Goal: Information Seeking & Learning: Learn about a topic

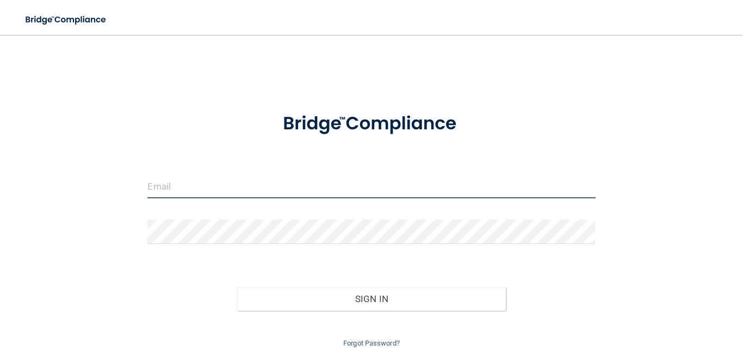
click at [219, 193] on input "email" at bounding box center [371, 186] width 448 height 24
type input "[EMAIL_ADDRESS][DOMAIN_NAME]"
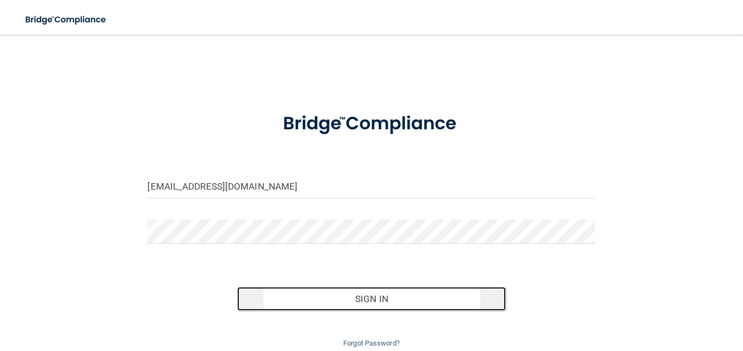
click at [269, 288] on button "Sign In" at bounding box center [371, 299] width 269 height 24
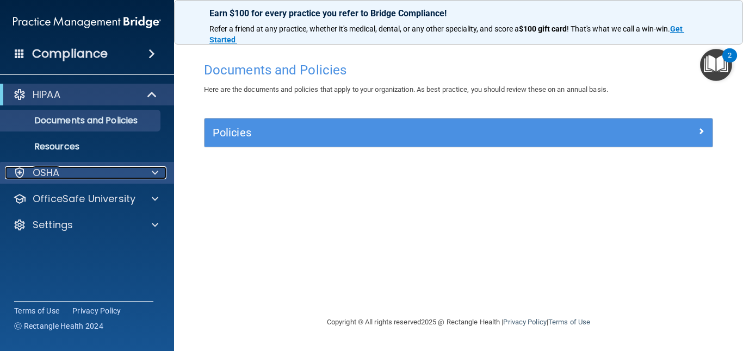
click at [70, 172] on div "OSHA" at bounding box center [72, 172] width 135 height 13
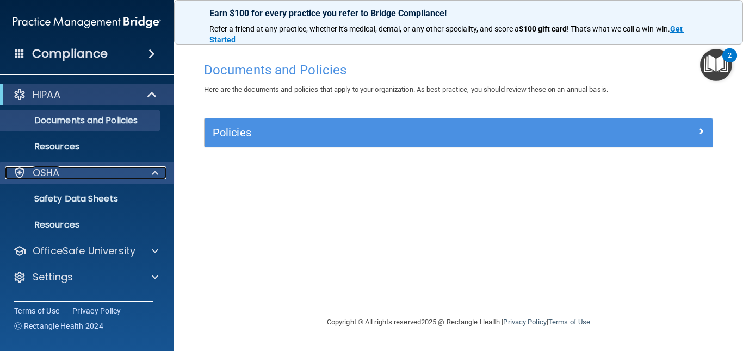
click at [104, 178] on div "OSHA" at bounding box center [72, 172] width 135 height 13
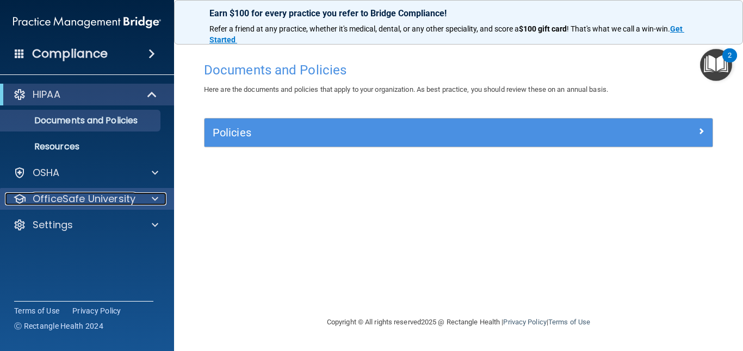
click at [113, 197] on p "OfficeSafe University" at bounding box center [84, 199] width 103 height 13
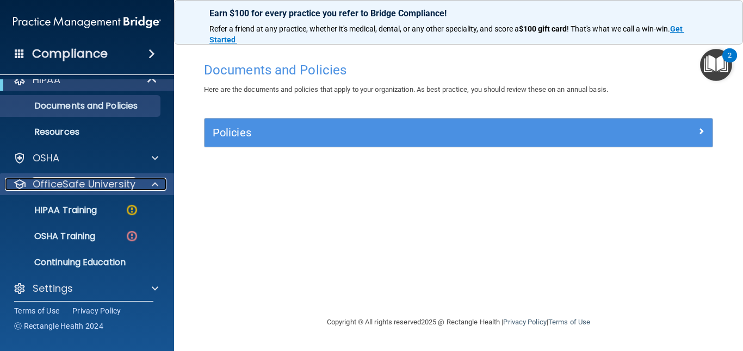
scroll to position [17, 0]
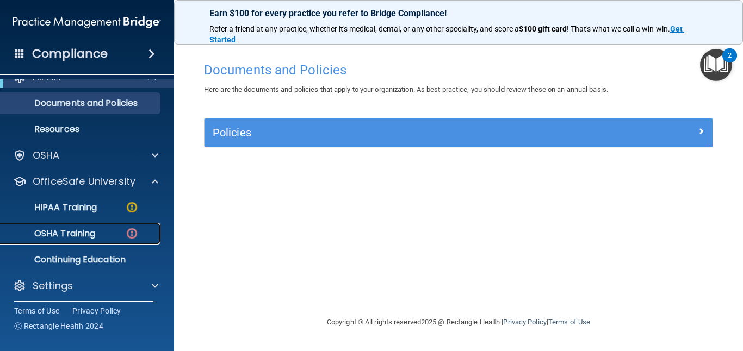
click at [101, 229] on div "OSHA Training" at bounding box center [81, 234] width 149 height 11
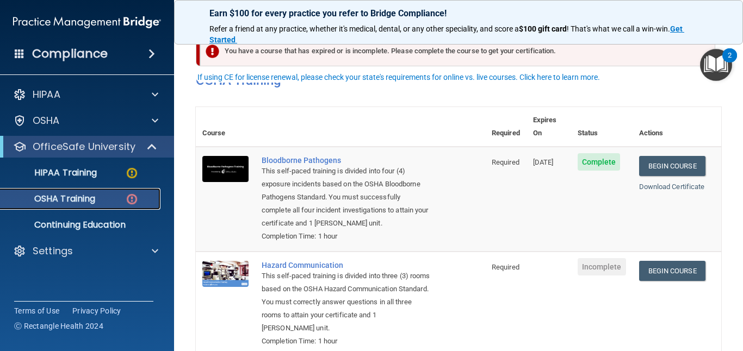
scroll to position [108, 0]
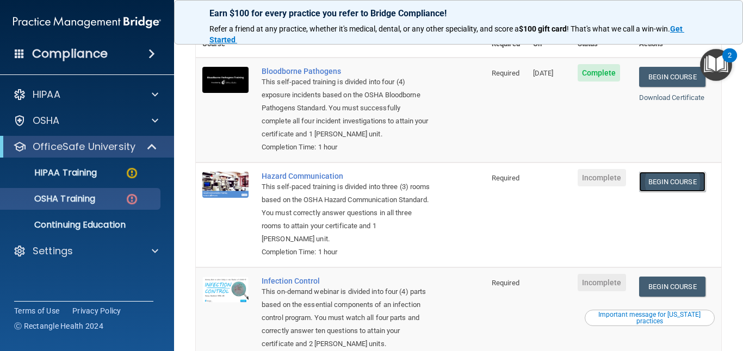
click at [670, 176] on link "Begin Course" at bounding box center [672, 182] width 66 height 20
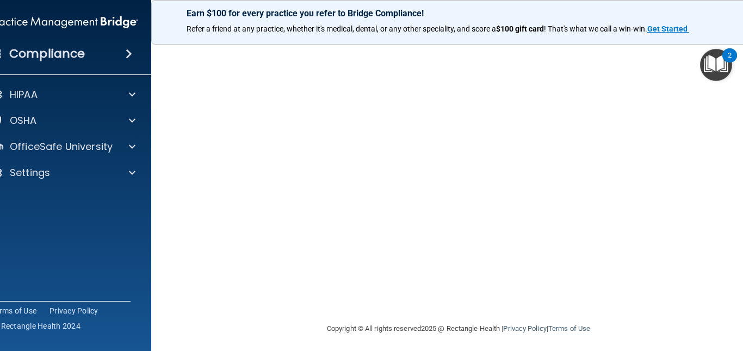
scroll to position [58, 0]
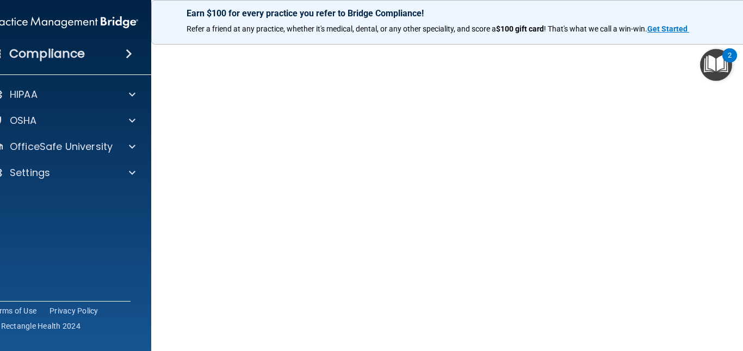
click at [166, 246] on main "Hazard Communication Training This course doesn’t expire until . Are you sure y…" at bounding box center [458, 193] width 615 height 317
click at [175, 187] on div "Hazard Communication Training This course doesn’t expire until . Are you sure y…" at bounding box center [458, 199] width 571 height 401
click at [164, 174] on main "Hazard Communication Training This course doesn’t expire until . Are you sure y…" at bounding box center [458, 193] width 615 height 317
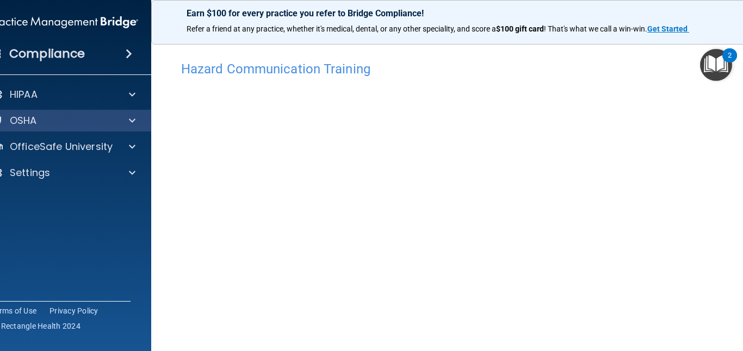
click at [112, 128] on div "OSHA" at bounding box center [64, 121] width 175 height 22
click at [130, 124] on span at bounding box center [132, 120] width 7 height 13
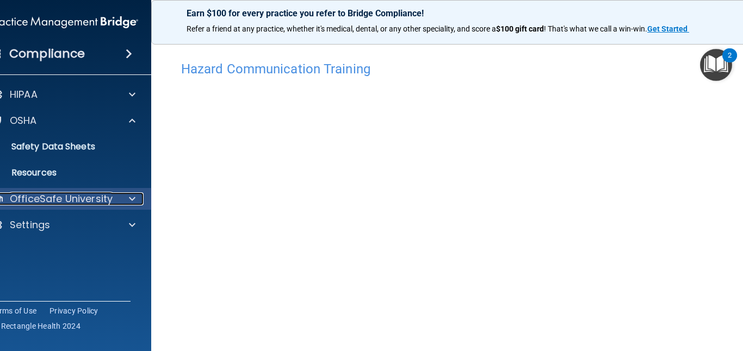
click at [112, 195] on div "OfficeSafe University" at bounding box center [49, 199] width 135 height 13
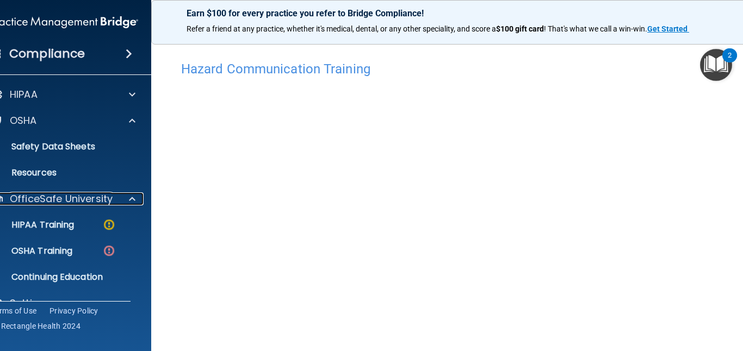
scroll to position [22, 0]
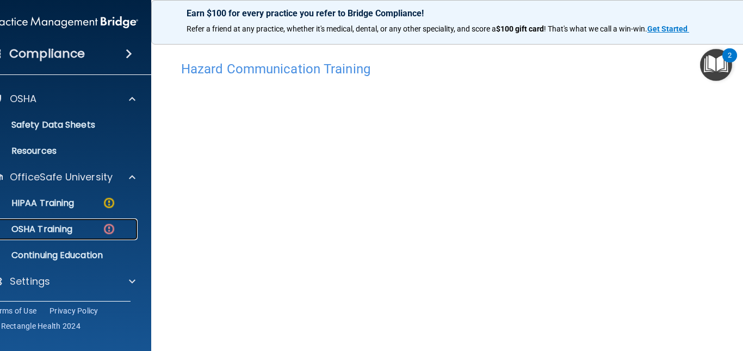
click at [95, 225] on div "OSHA Training" at bounding box center [58, 229] width 149 height 11
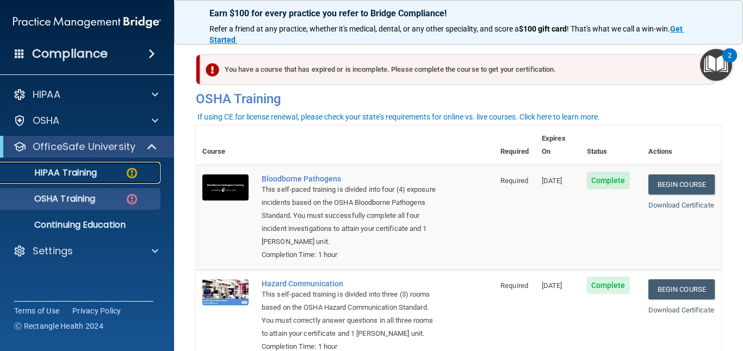
click at [104, 169] on div "HIPAA Training" at bounding box center [81, 173] width 149 height 11
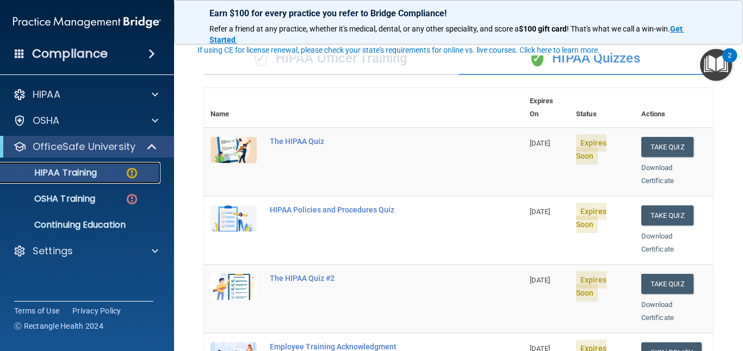
scroll to position [53, 0]
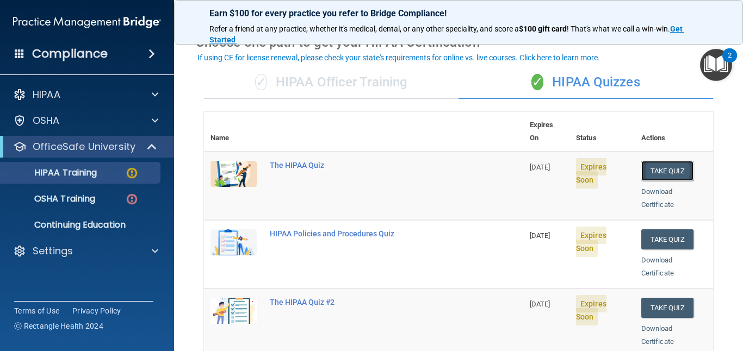
click at [666, 161] on button "Take Quiz" at bounding box center [667, 171] width 52 height 20
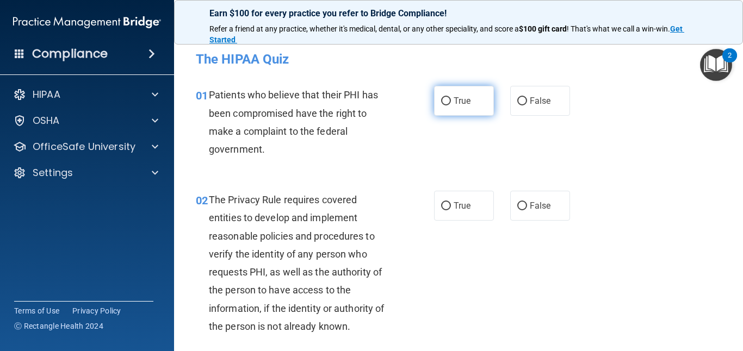
click at [445, 107] on label "True" at bounding box center [464, 101] width 60 height 30
click at [445, 106] on input "True" at bounding box center [446, 101] width 10 height 8
radio input "true"
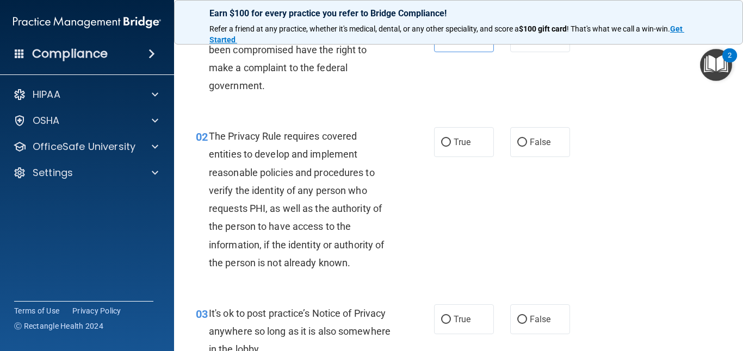
scroll to position [96, 0]
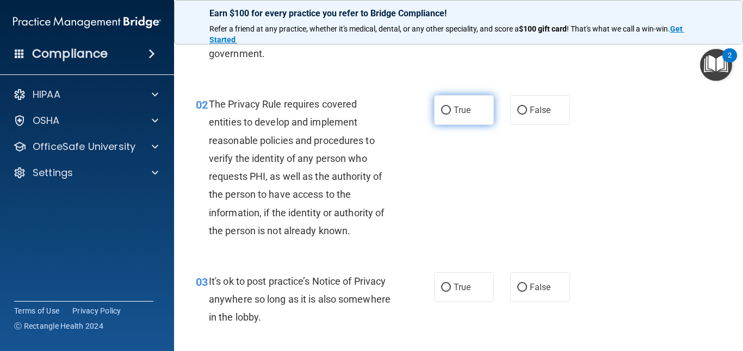
click at [448, 108] on input "True" at bounding box center [446, 111] width 10 height 8
radio input "true"
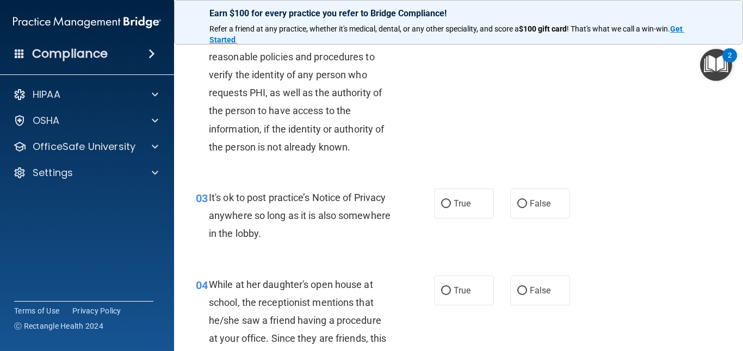
scroll to position [193, 0]
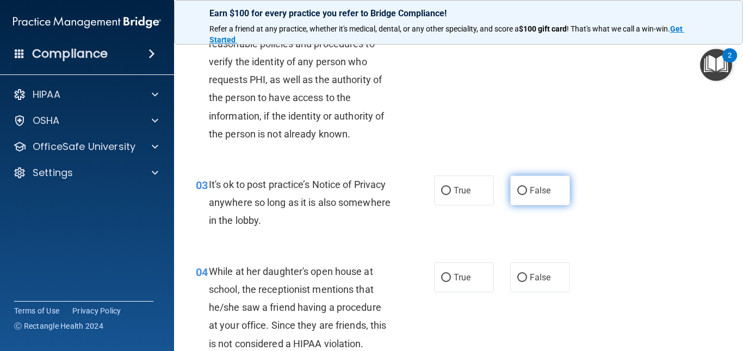
click at [525, 187] on input "False" at bounding box center [522, 191] width 10 height 8
radio input "true"
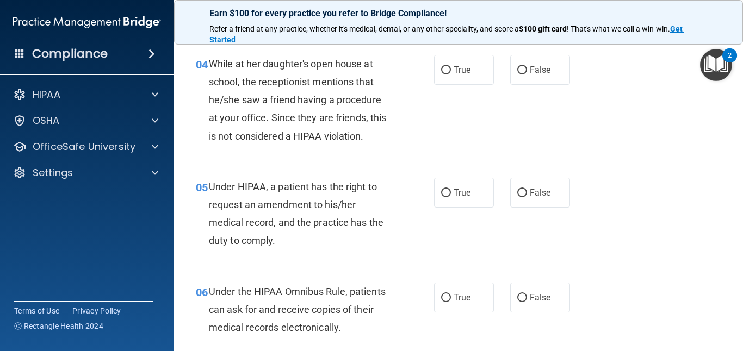
scroll to position [380, 0]
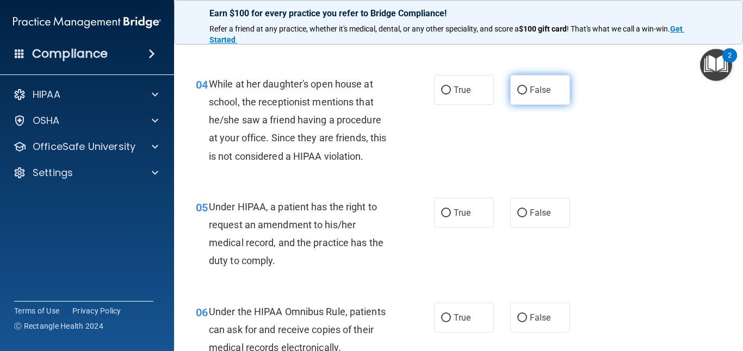
click at [523, 92] on input "False" at bounding box center [522, 91] width 10 height 8
radio input "true"
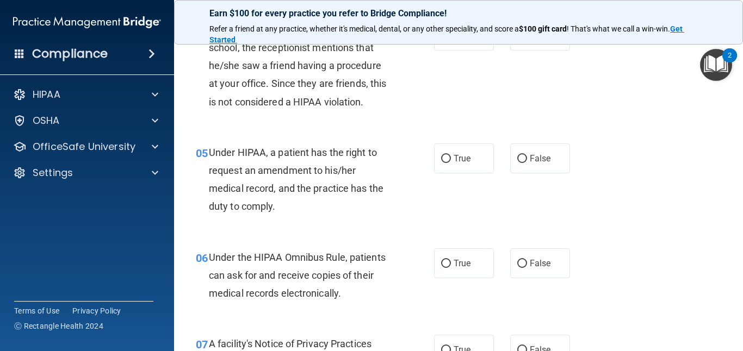
scroll to position [442, 0]
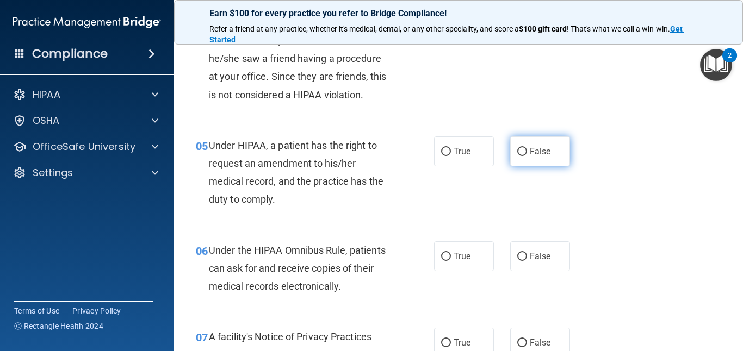
click at [520, 158] on label "False" at bounding box center [540, 152] width 60 height 30
click at [520, 156] on input "False" at bounding box center [522, 152] width 10 height 8
radio input "true"
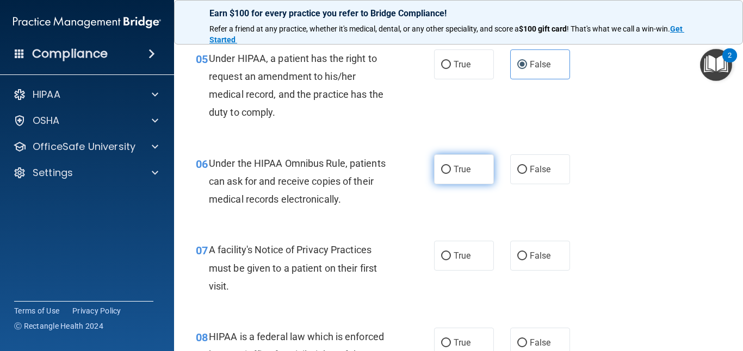
click at [458, 173] on span "True" at bounding box center [462, 169] width 17 height 10
click at [451, 173] on input "True" at bounding box center [446, 170] width 10 height 8
radio input "true"
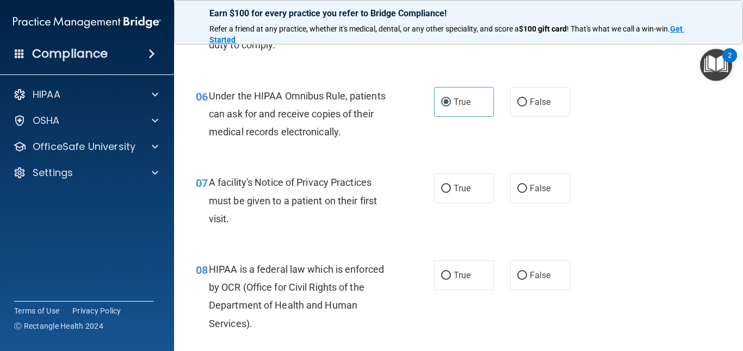
scroll to position [597, 0]
click at [455, 184] on span "True" at bounding box center [462, 188] width 17 height 10
click at [451, 184] on input "True" at bounding box center [446, 188] width 10 height 8
radio input "true"
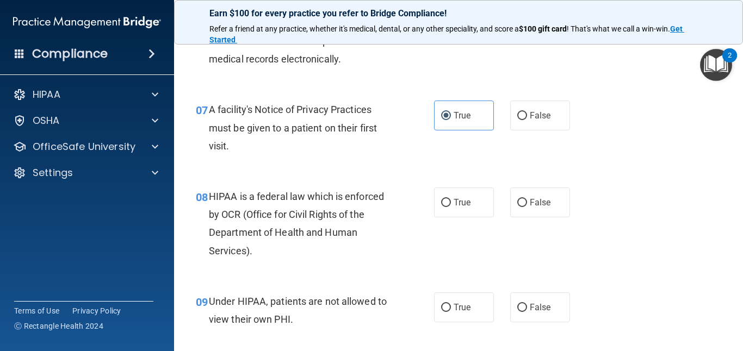
scroll to position [670, 0]
click at [445, 199] on input "True" at bounding box center [446, 203] width 10 height 8
radio input "true"
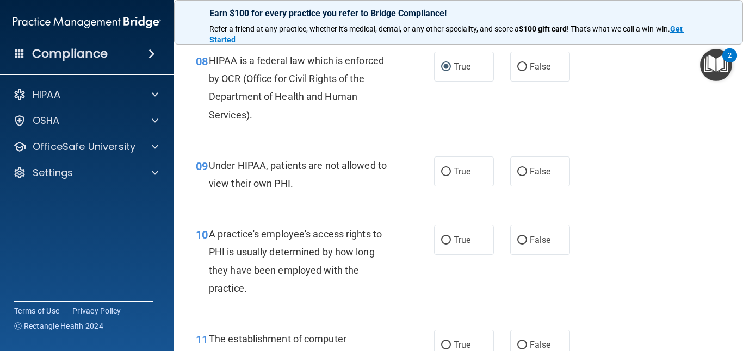
scroll to position [811, 0]
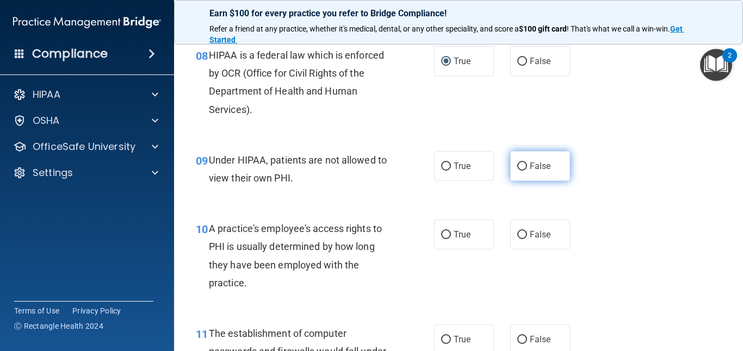
click at [530, 165] on span "False" at bounding box center [540, 166] width 21 height 10
click at [527, 165] on input "False" at bounding box center [522, 167] width 10 height 8
radio input "true"
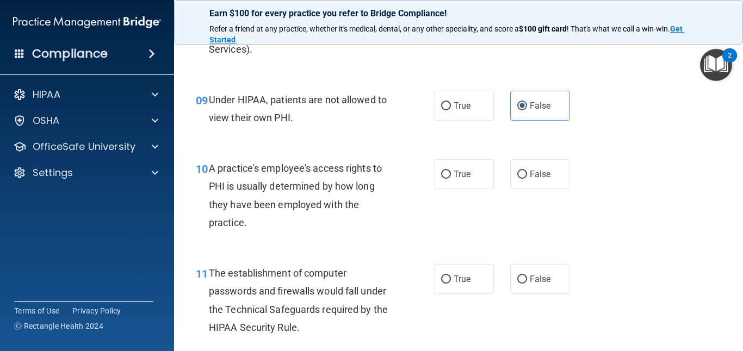
scroll to position [892, 0]
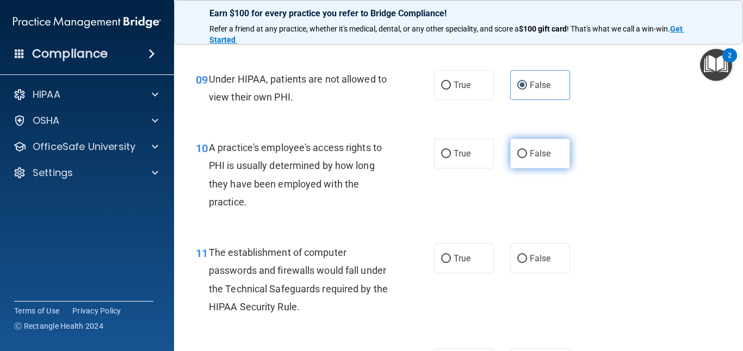
click at [530, 155] on span "False" at bounding box center [540, 154] width 21 height 10
click at [527, 155] on input "False" at bounding box center [522, 154] width 10 height 8
radio input "true"
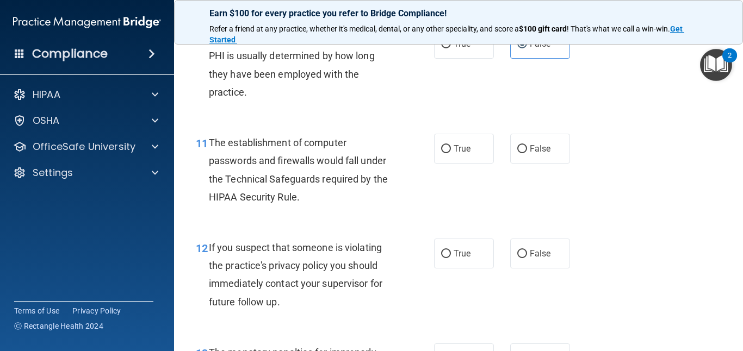
scroll to position [1006, 0]
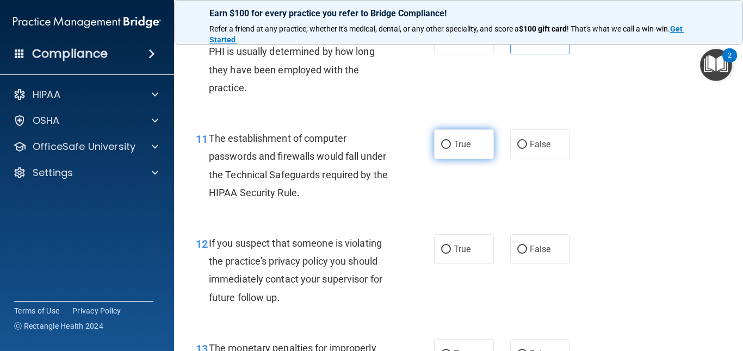
click at [443, 153] on label "True" at bounding box center [464, 144] width 60 height 30
click at [443, 149] on input "True" at bounding box center [446, 145] width 10 height 8
radio input "true"
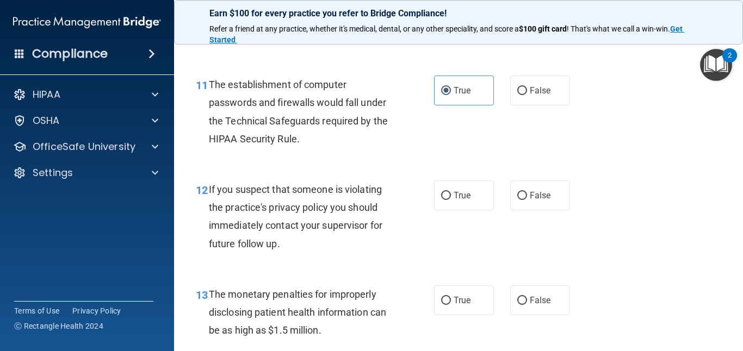
scroll to position [1061, 0]
click at [478, 193] on label "True" at bounding box center [464, 195] width 60 height 30
click at [451, 193] on input "True" at bounding box center [446, 195] width 10 height 8
radio input "true"
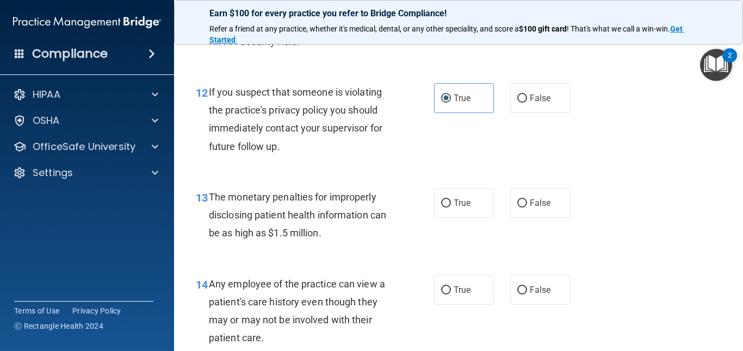
scroll to position [1159, 0]
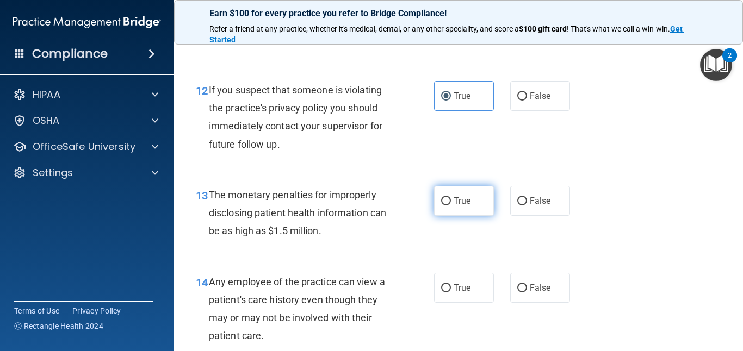
click at [446, 207] on label "True" at bounding box center [464, 201] width 60 height 30
click at [446, 206] on input "True" at bounding box center [446, 201] width 10 height 8
radio input "true"
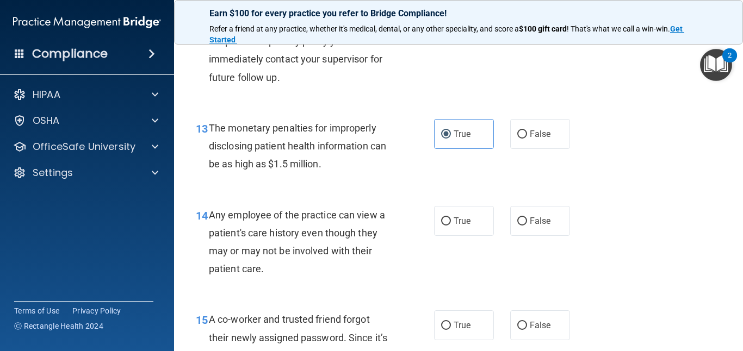
scroll to position [1243, 0]
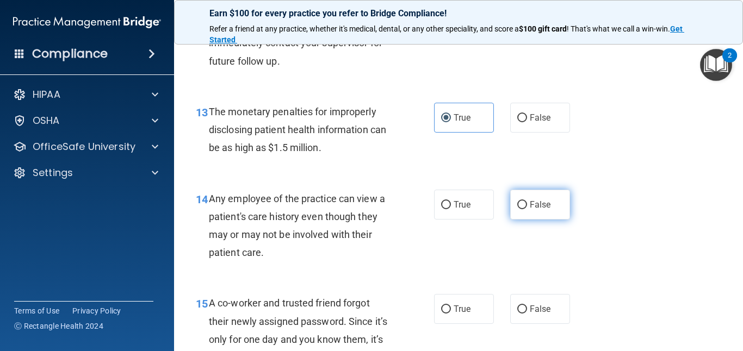
click at [561, 199] on label "False" at bounding box center [540, 205] width 60 height 30
click at [527, 201] on input "False" at bounding box center [522, 205] width 10 height 8
radio input "true"
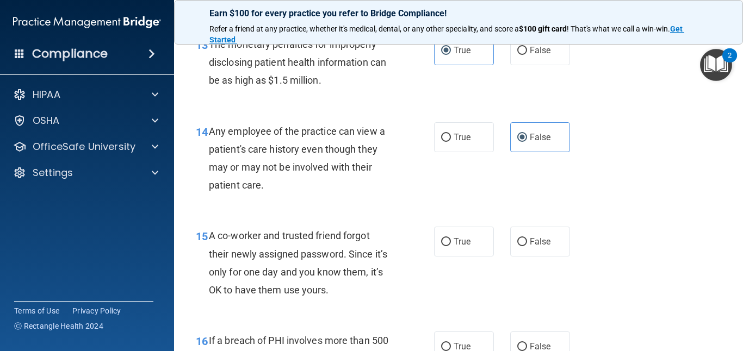
scroll to position [1318, 0]
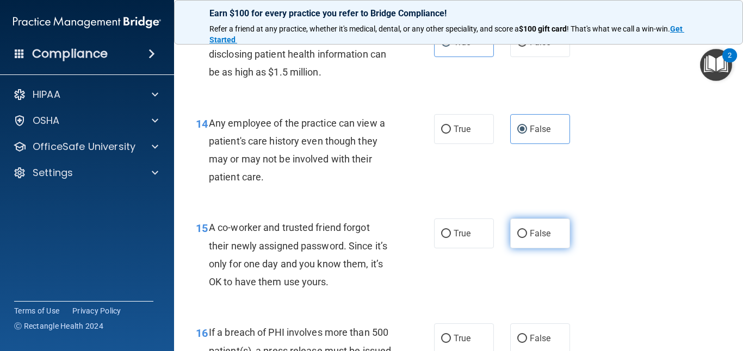
click at [522, 232] on input "False" at bounding box center [522, 234] width 10 height 8
radio input "true"
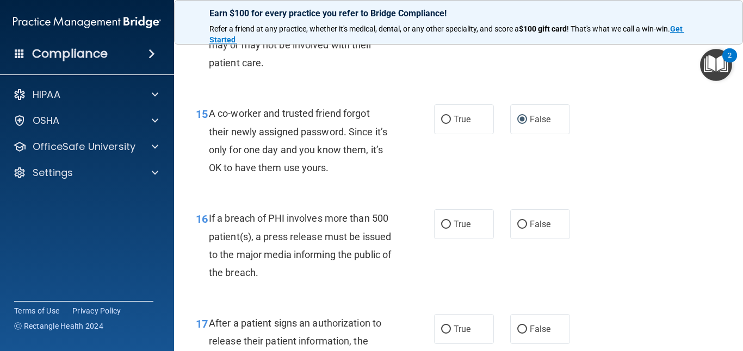
scroll to position [1433, 0]
click at [456, 227] on span "True" at bounding box center [462, 224] width 17 height 10
click at [451, 227] on input "True" at bounding box center [446, 224] width 10 height 8
radio input "true"
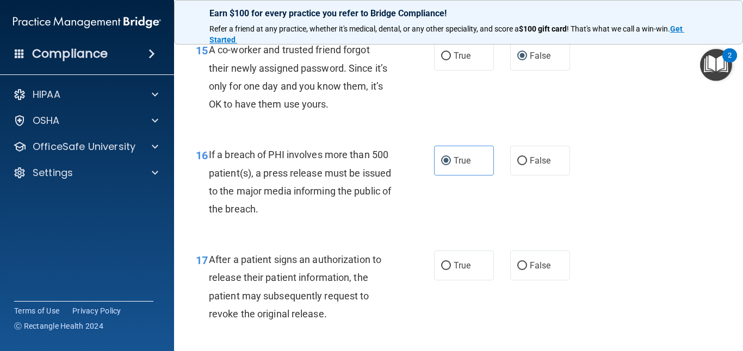
scroll to position [1514, 0]
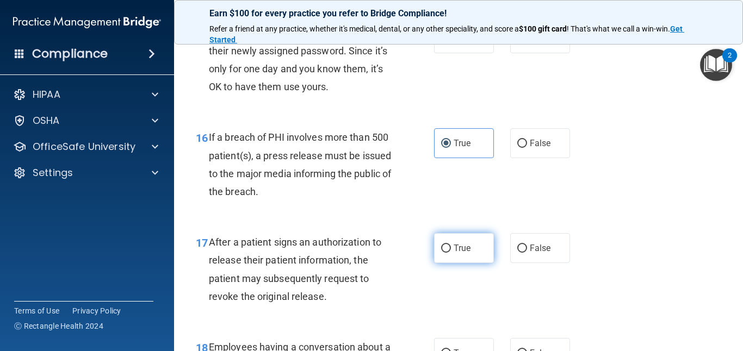
click at [455, 247] on span "True" at bounding box center [462, 248] width 17 height 10
click at [451, 247] on input "True" at bounding box center [446, 249] width 10 height 8
radio input "true"
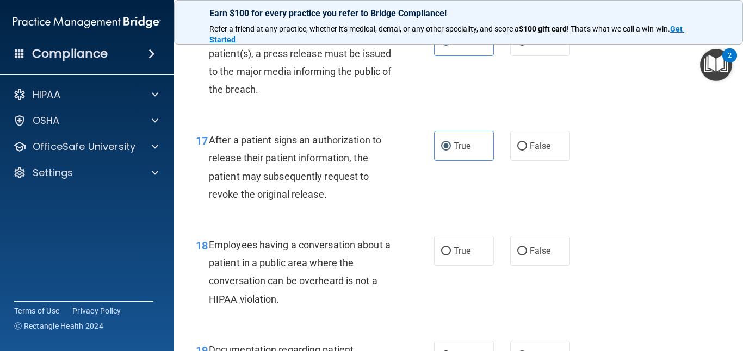
scroll to position [1618, 0]
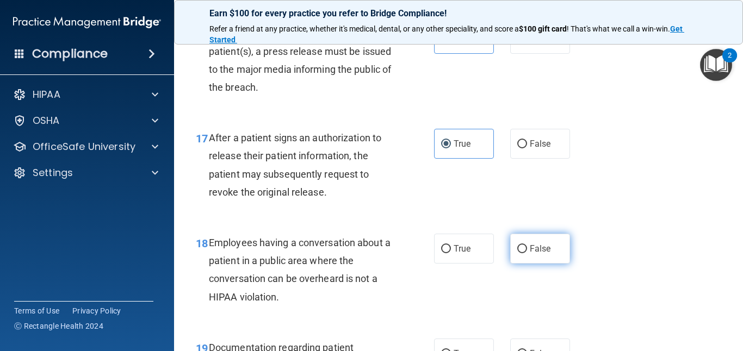
click at [538, 256] on label "False" at bounding box center [540, 249] width 60 height 30
click at [527, 254] on input "False" at bounding box center [522, 249] width 10 height 8
radio input "true"
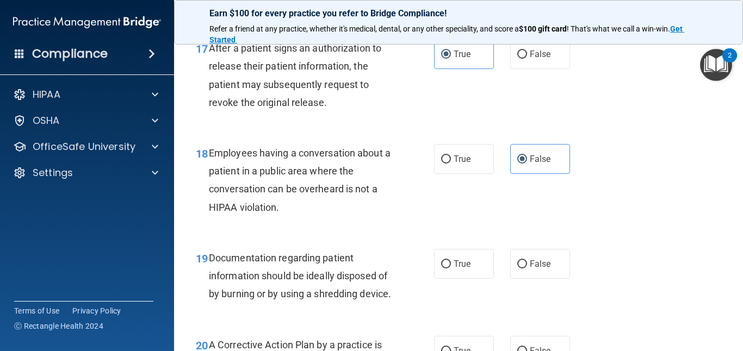
scroll to position [1715, 0]
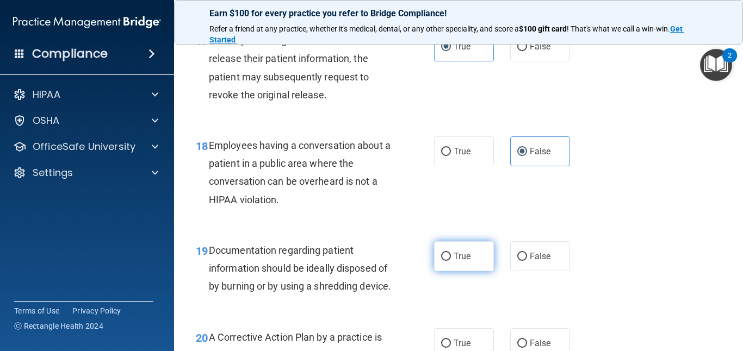
click at [445, 266] on label "True" at bounding box center [464, 257] width 60 height 30
click at [445, 261] on input "True" at bounding box center [446, 257] width 10 height 8
radio input "true"
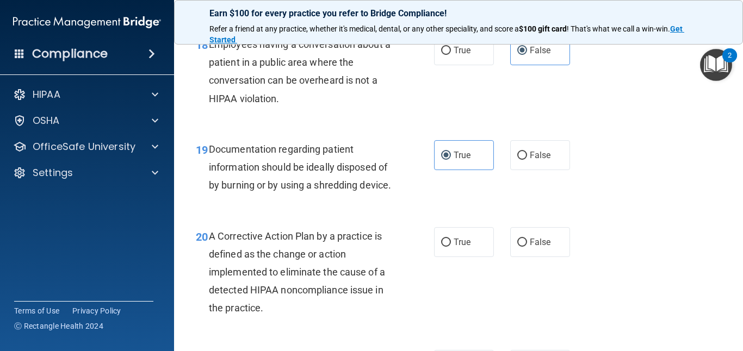
scroll to position [1824, 0]
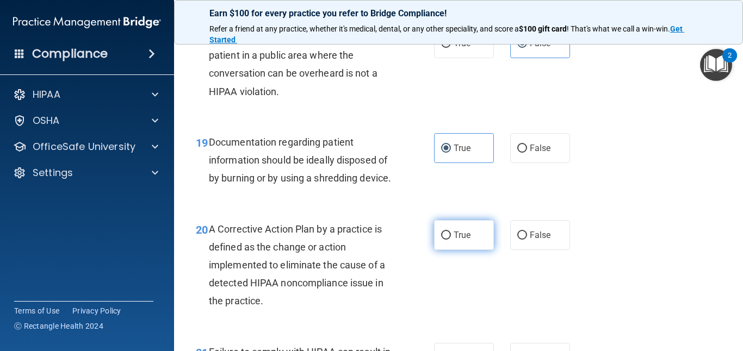
click at [460, 240] on span "True" at bounding box center [462, 235] width 17 height 10
click at [451, 240] on input "True" at bounding box center [446, 236] width 10 height 8
radio input "true"
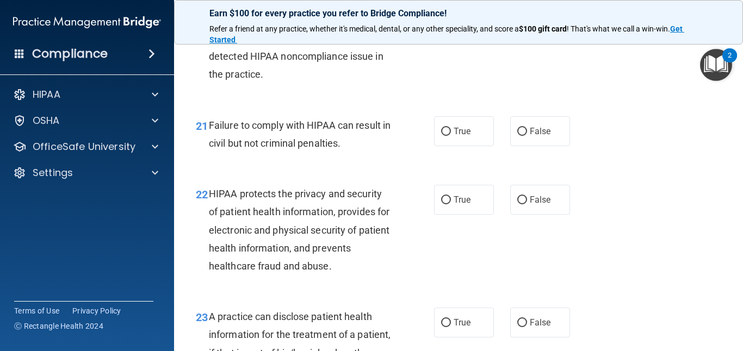
scroll to position [2050, 0]
click at [538, 147] on label "False" at bounding box center [540, 132] width 60 height 30
click at [527, 137] on input "False" at bounding box center [522, 132] width 10 height 8
radio input "true"
click at [471, 215] on label "True" at bounding box center [464, 201] width 60 height 30
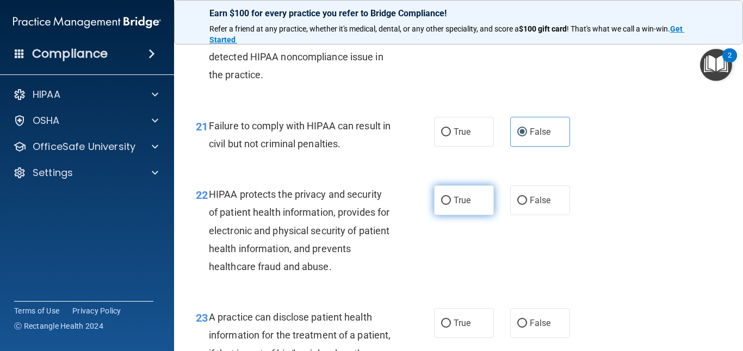
click at [451, 205] on input "True" at bounding box center [446, 201] width 10 height 8
radio input "true"
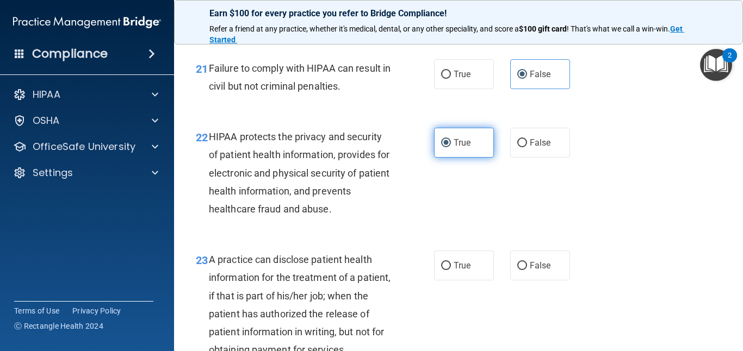
scroll to position [2121, 0]
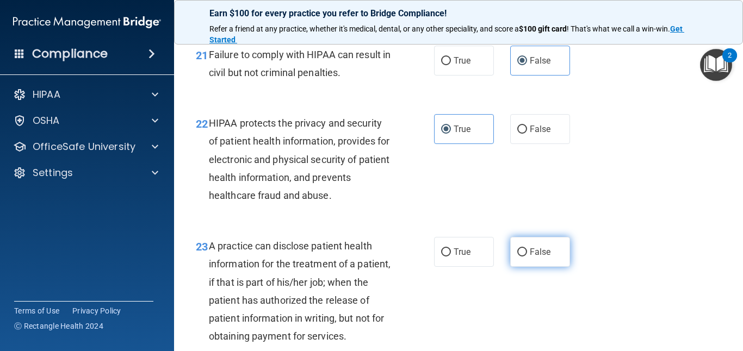
click at [541, 257] on span "False" at bounding box center [540, 252] width 21 height 10
click at [527, 257] on input "False" at bounding box center [522, 253] width 10 height 8
radio input "true"
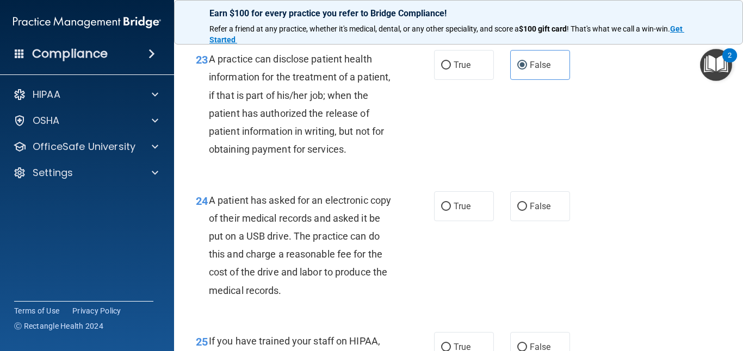
scroll to position [2309, 0]
click at [468, 221] on label "True" at bounding box center [464, 206] width 60 height 30
click at [451, 211] on input "True" at bounding box center [446, 206] width 10 height 8
radio input "true"
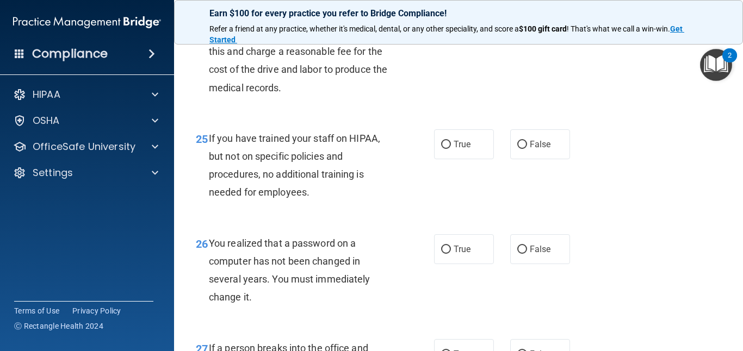
scroll to position [2525, 0]
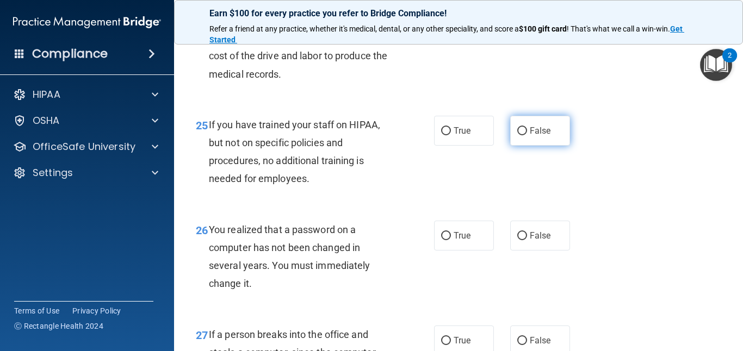
click at [539, 146] on label "False" at bounding box center [540, 131] width 60 height 30
click at [527, 135] on input "False" at bounding box center [522, 131] width 10 height 8
radio input "true"
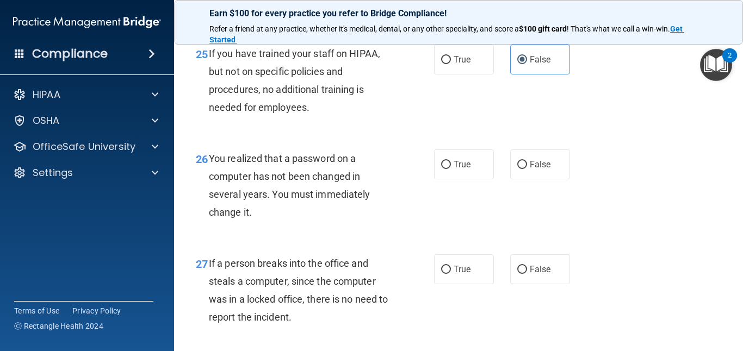
scroll to position [2616, 0]
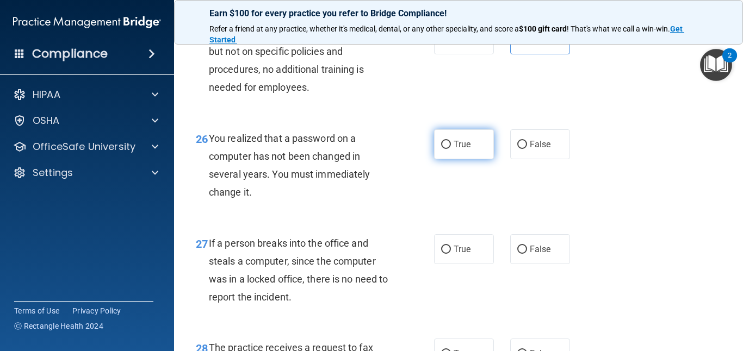
click at [477, 158] on label "True" at bounding box center [464, 144] width 60 height 30
click at [451, 149] on input "True" at bounding box center [446, 145] width 10 height 8
radio input "true"
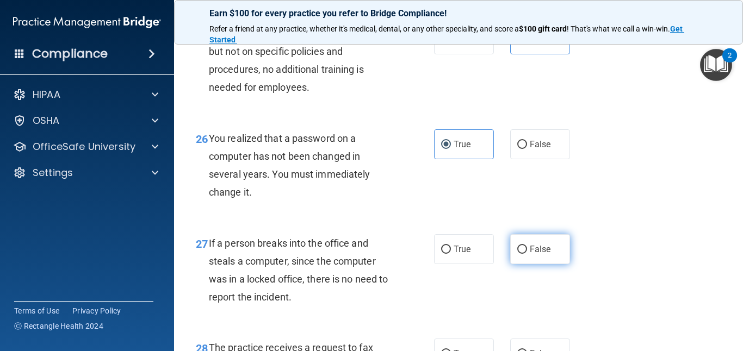
click at [548, 255] on span "False" at bounding box center [540, 249] width 21 height 10
click at [527, 254] on input "False" at bounding box center [522, 250] width 10 height 8
radio input "true"
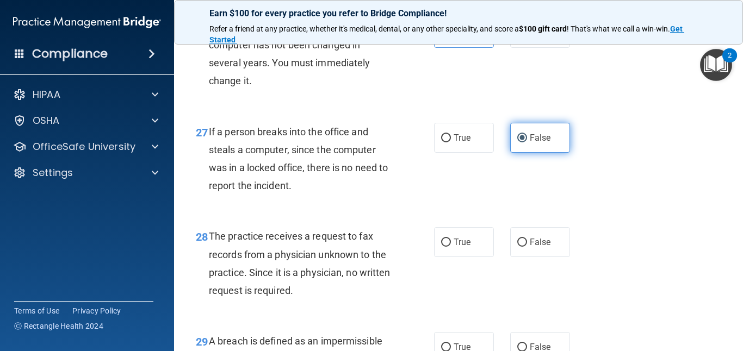
scroll to position [2746, 0]
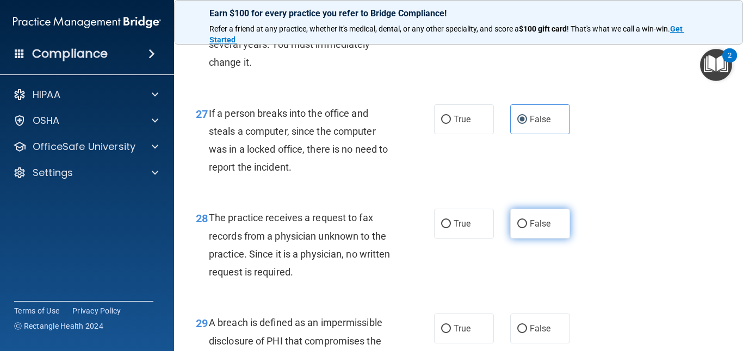
click at [541, 229] on span "False" at bounding box center [540, 224] width 21 height 10
click at [527, 229] on input "False" at bounding box center [522, 224] width 10 height 8
radio input "true"
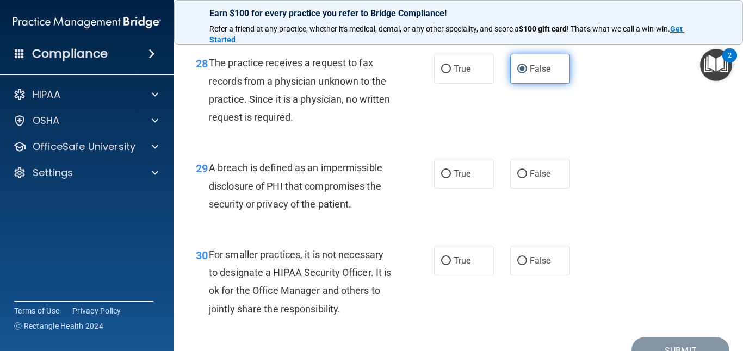
scroll to position [2915, 0]
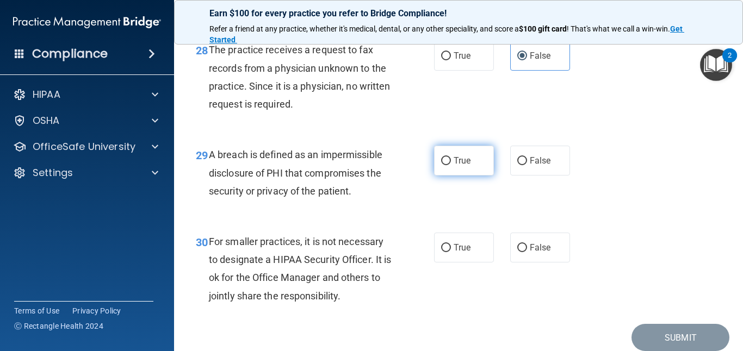
click at [458, 166] on span "True" at bounding box center [462, 161] width 17 height 10
click at [451, 165] on input "True" at bounding box center [446, 161] width 10 height 8
radio input "true"
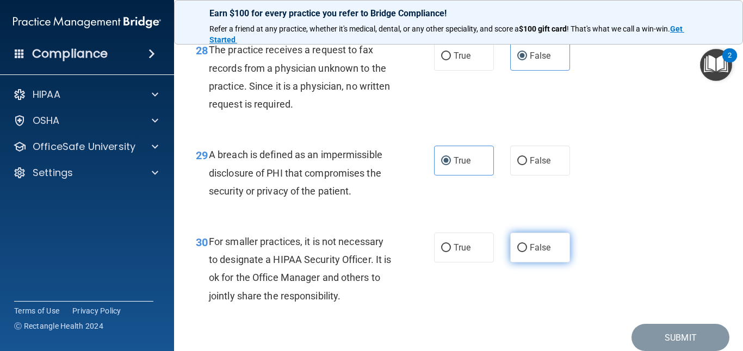
click at [542, 263] on label "False" at bounding box center [540, 248] width 60 height 30
click at [527, 252] on input "False" at bounding box center [522, 248] width 10 height 8
radio input "true"
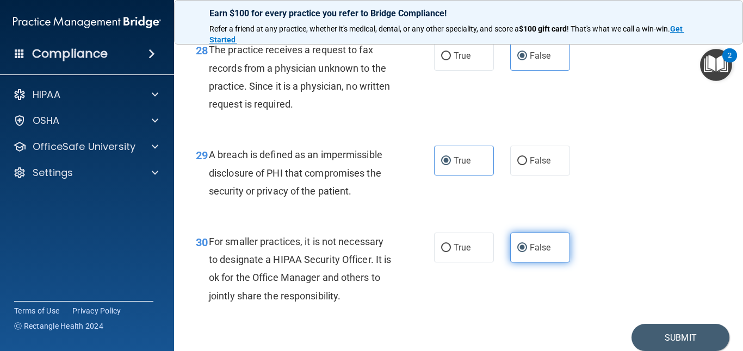
scroll to position [2977, 0]
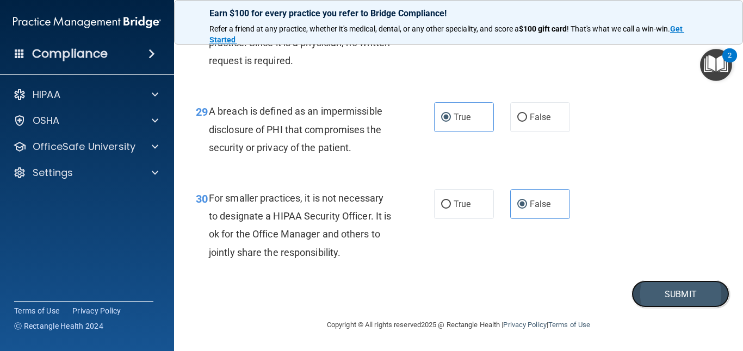
click at [659, 288] on button "Submit" at bounding box center [681, 295] width 98 height 28
click at [670, 305] on button "Submit" at bounding box center [681, 295] width 98 height 28
click at [649, 282] on button "Submit" at bounding box center [681, 295] width 98 height 28
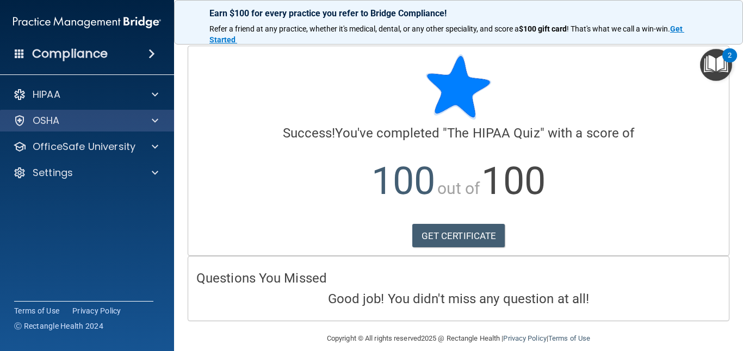
click at [104, 129] on div "OSHA" at bounding box center [87, 121] width 175 height 22
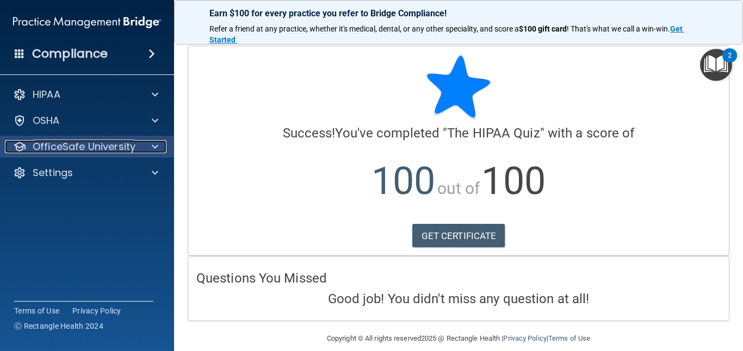
click at [133, 148] on p "OfficeSafe University" at bounding box center [84, 146] width 103 height 13
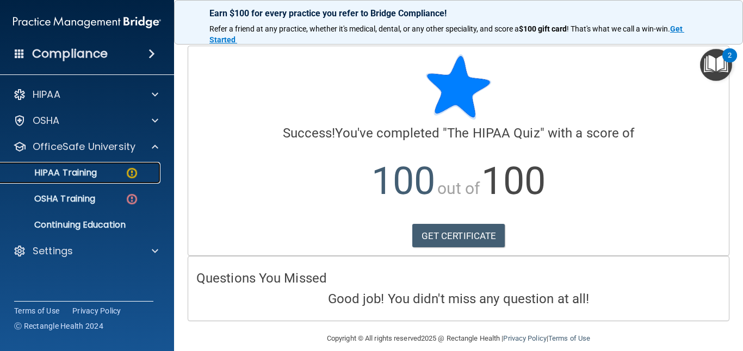
click at [113, 172] on div "HIPAA Training" at bounding box center [81, 173] width 149 height 11
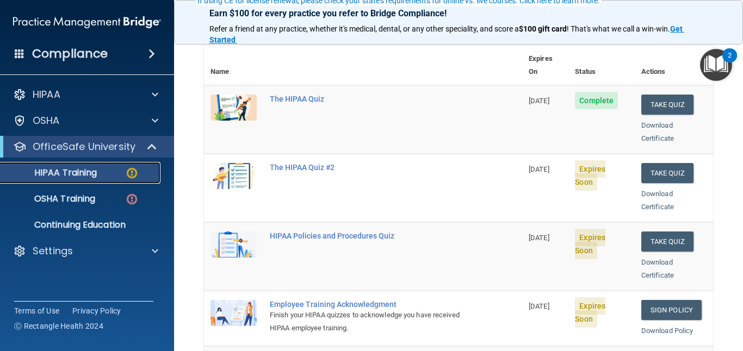
scroll to position [120, 0]
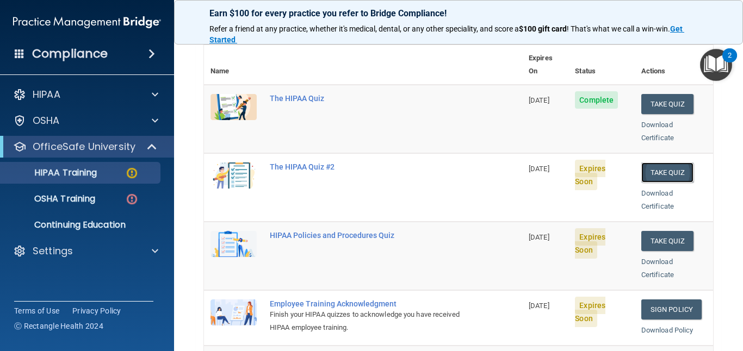
click at [661, 164] on button "Take Quiz" at bounding box center [667, 173] width 52 height 20
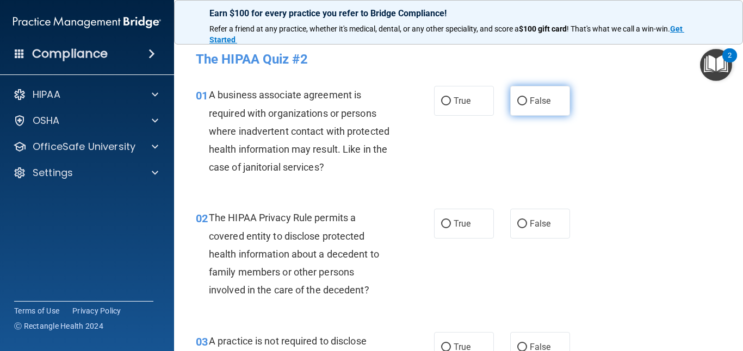
click at [528, 99] on label "False" at bounding box center [540, 101] width 60 height 30
click at [527, 99] on input "False" at bounding box center [522, 101] width 10 height 8
radio input "true"
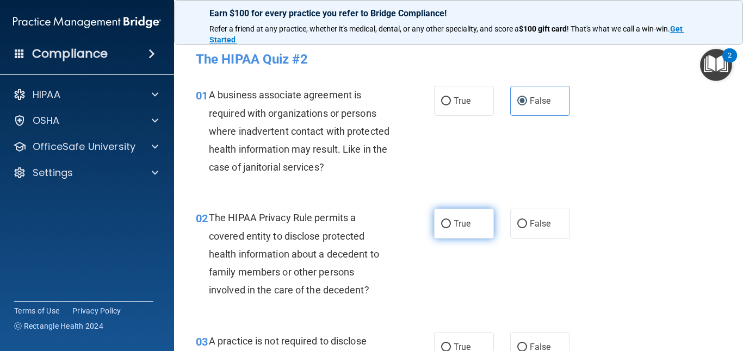
click at [455, 219] on span "True" at bounding box center [462, 224] width 17 height 10
click at [451, 220] on input "True" at bounding box center [446, 224] width 10 height 8
radio input "true"
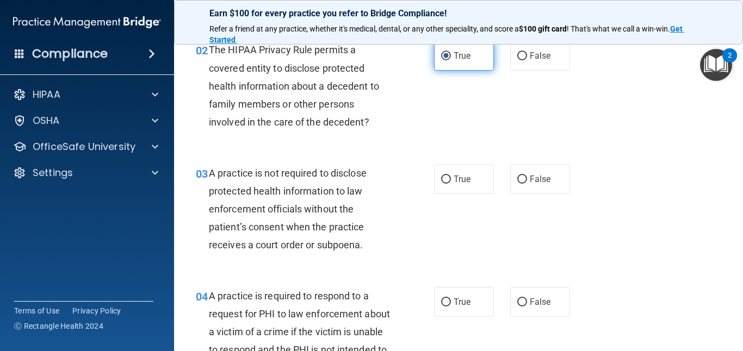
scroll to position [171, 0]
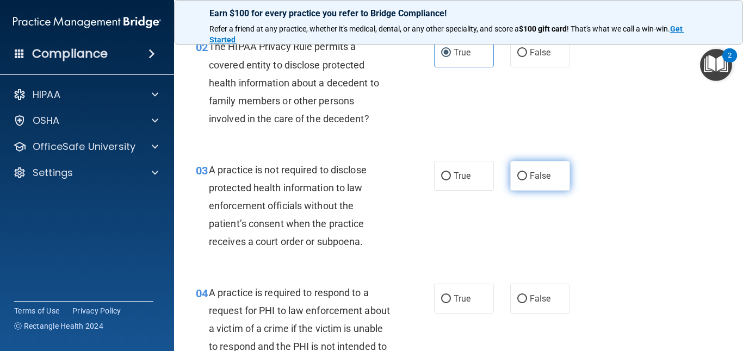
click at [511, 180] on label "False" at bounding box center [540, 176] width 60 height 30
click at [517, 180] on input "False" at bounding box center [522, 176] width 10 height 8
radio input "true"
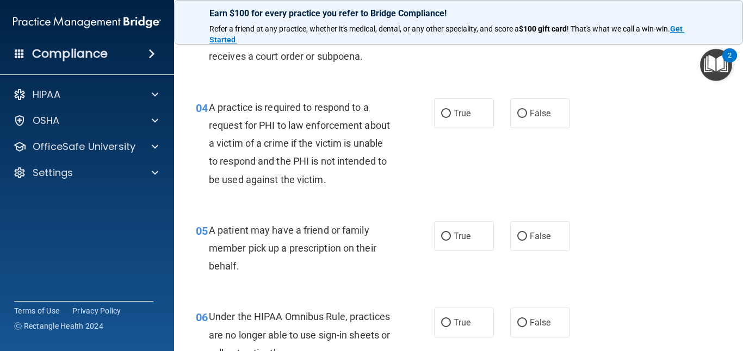
scroll to position [362, 0]
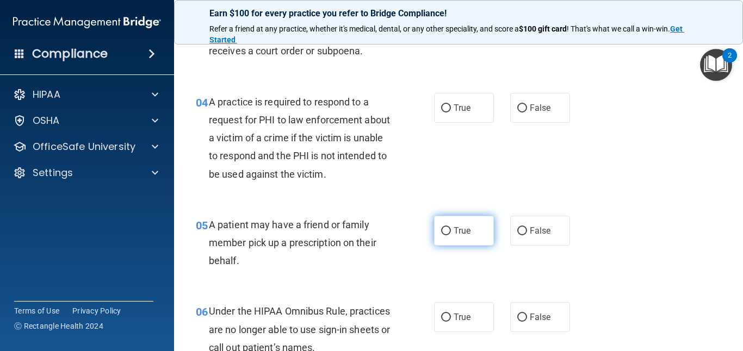
click at [454, 230] on span "True" at bounding box center [462, 231] width 17 height 10
click at [451, 230] on input "True" at bounding box center [446, 231] width 10 height 8
radio input "true"
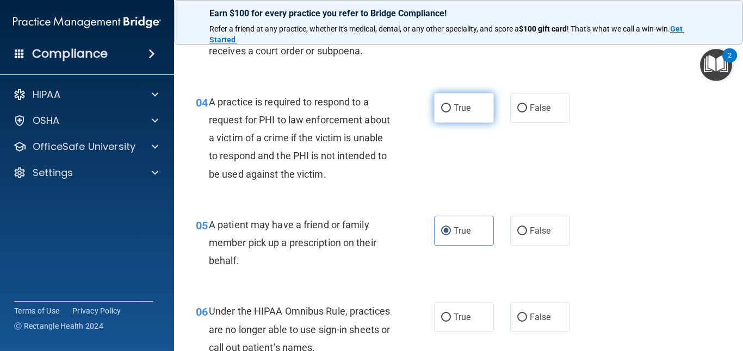
click at [460, 111] on span "True" at bounding box center [462, 108] width 17 height 10
click at [451, 111] on input "True" at bounding box center [446, 108] width 10 height 8
radio input "true"
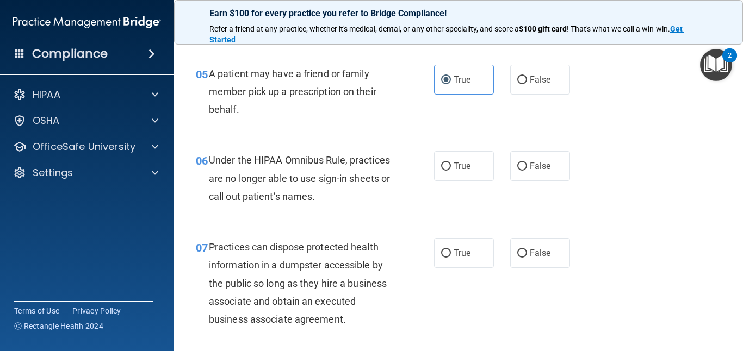
scroll to position [525, 0]
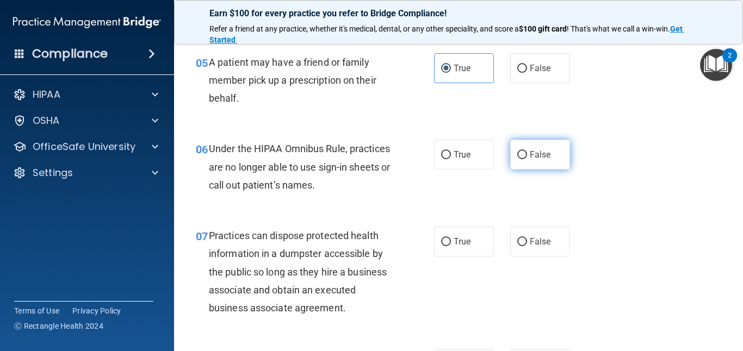
click at [522, 161] on label "False" at bounding box center [540, 155] width 60 height 30
click at [522, 159] on input "False" at bounding box center [522, 155] width 10 height 8
radio input "true"
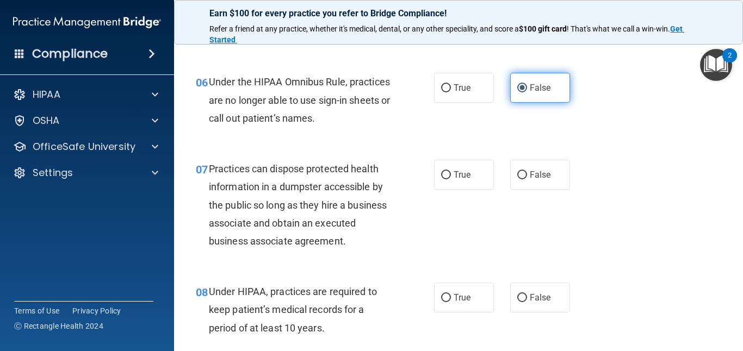
scroll to position [603, 0]
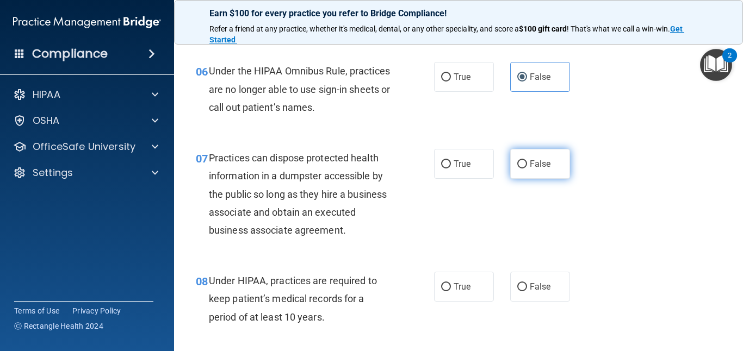
click at [526, 163] on input "False" at bounding box center [522, 165] width 10 height 8
radio input "true"
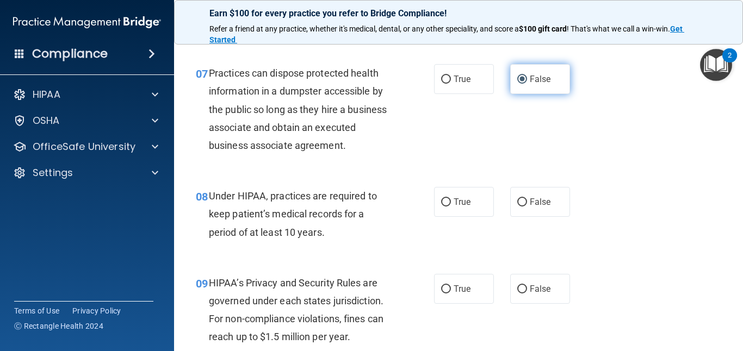
scroll to position [692, 0]
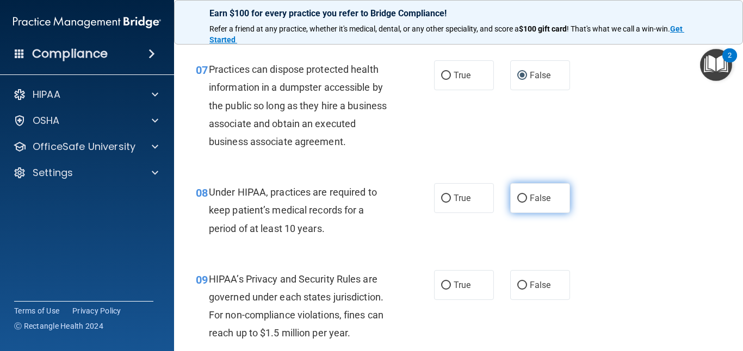
click at [529, 196] on label "False" at bounding box center [540, 198] width 60 height 30
click at [527, 196] on input "False" at bounding box center [522, 199] width 10 height 8
radio input "true"
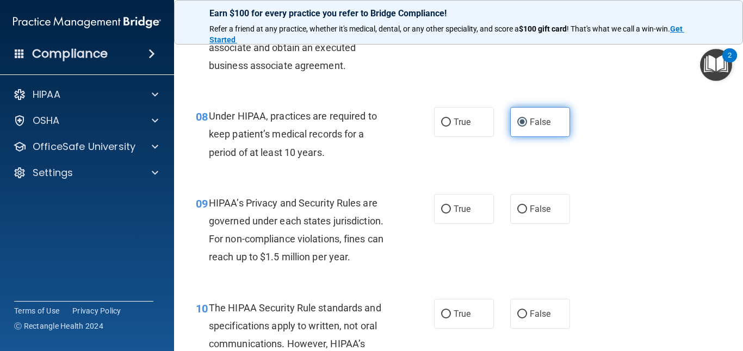
scroll to position [774, 0]
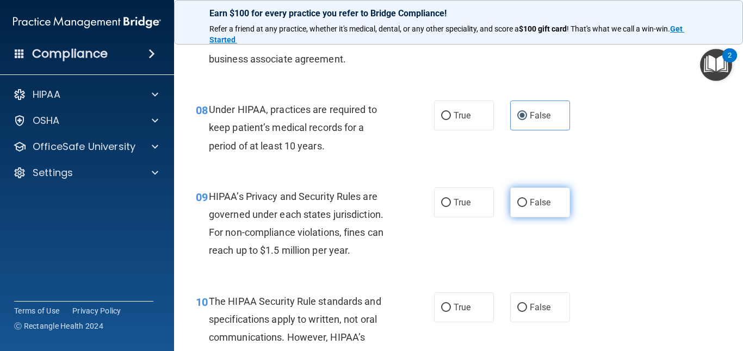
click at [530, 206] on span "False" at bounding box center [540, 202] width 21 height 10
click at [527, 206] on input "False" at bounding box center [522, 203] width 10 height 8
radio input "true"
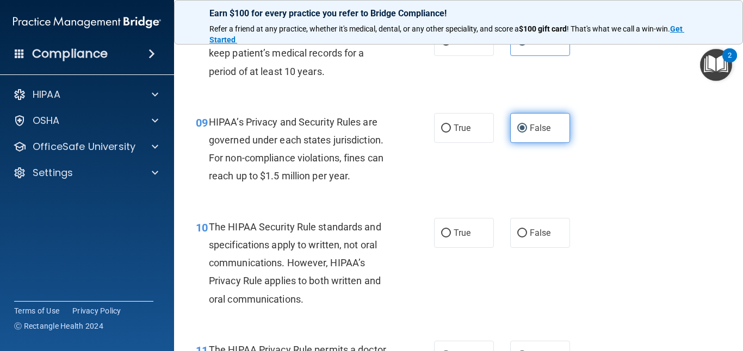
scroll to position [849, 0]
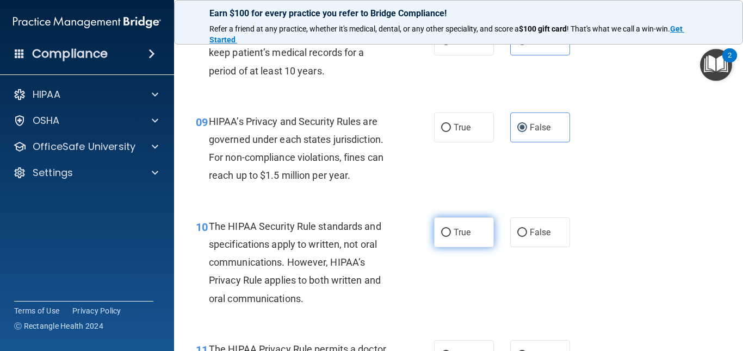
click at [473, 223] on label "True" at bounding box center [464, 233] width 60 height 30
click at [451, 229] on input "True" at bounding box center [446, 233] width 10 height 8
radio input "true"
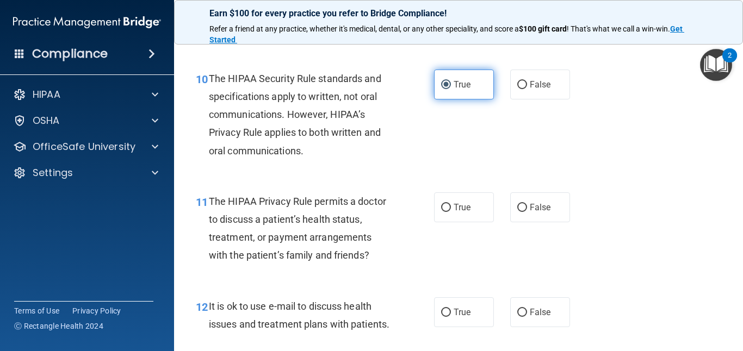
scroll to position [1016, 0]
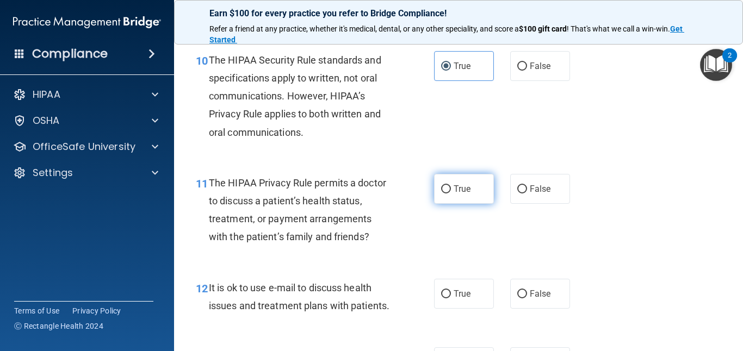
click at [461, 198] on label "True" at bounding box center [464, 189] width 60 height 30
click at [451, 194] on input "True" at bounding box center [446, 190] width 10 height 8
radio input "true"
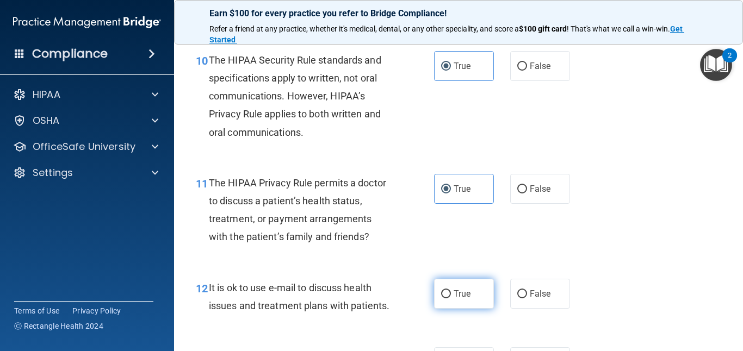
click at [453, 303] on label "True" at bounding box center [464, 294] width 60 height 30
click at [451, 299] on input "True" at bounding box center [446, 295] width 10 height 8
radio input "true"
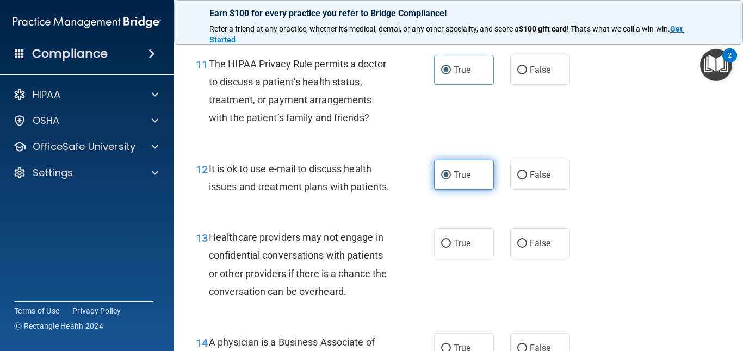
scroll to position [1137, 0]
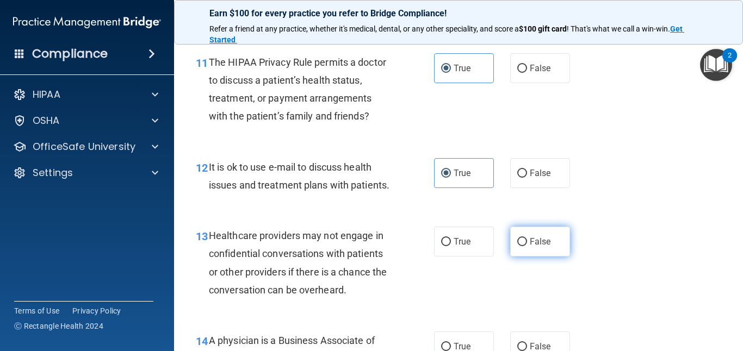
click at [519, 240] on input "False" at bounding box center [522, 242] width 10 height 8
radio input "true"
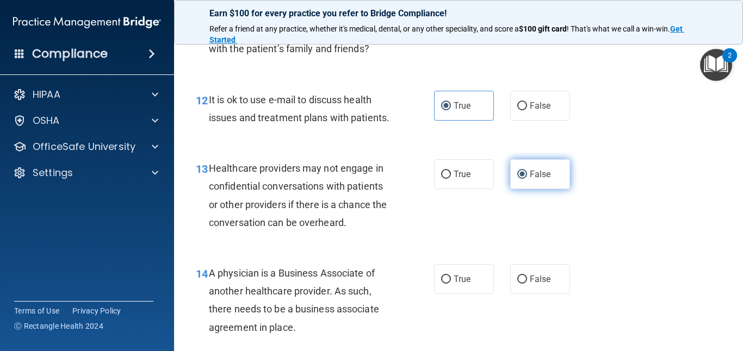
scroll to position [1211, 0]
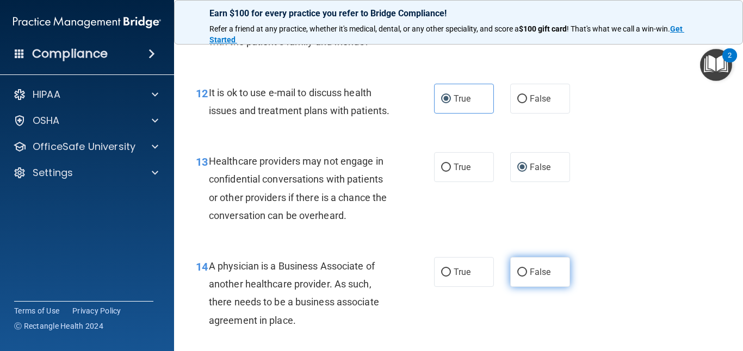
click at [526, 269] on input "False" at bounding box center [522, 273] width 10 height 8
radio input "true"
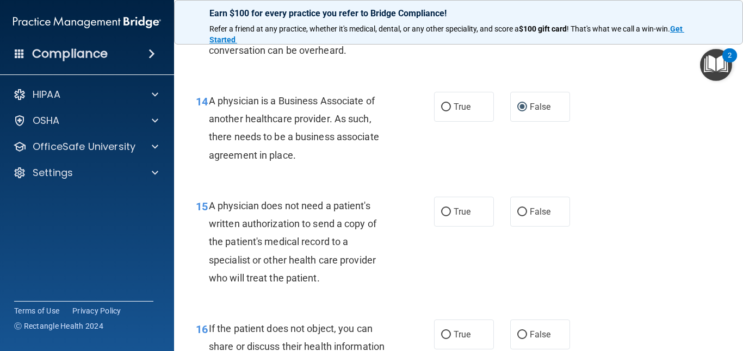
scroll to position [1404, 0]
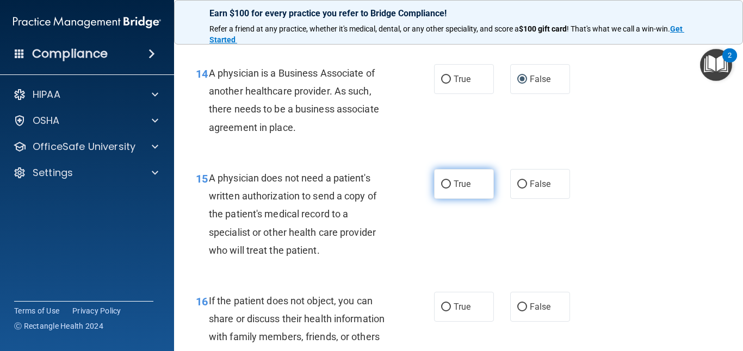
click at [473, 190] on label "True" at bounding box center [464, 184] width 60 height 30
click at [451, 189] on input "True" at bounding box center [446, 185] width 10 height 8
radio input "true"
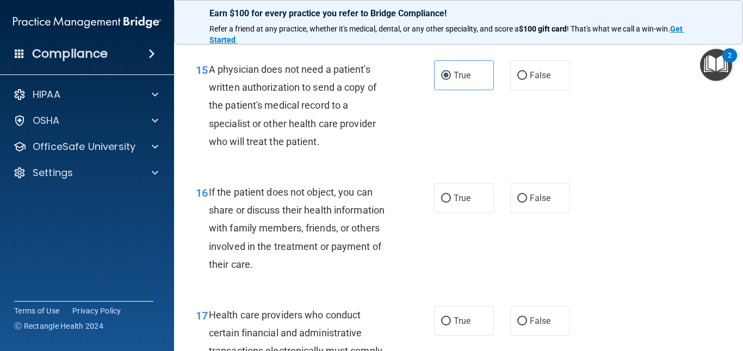
scroll to position [1517, 0]
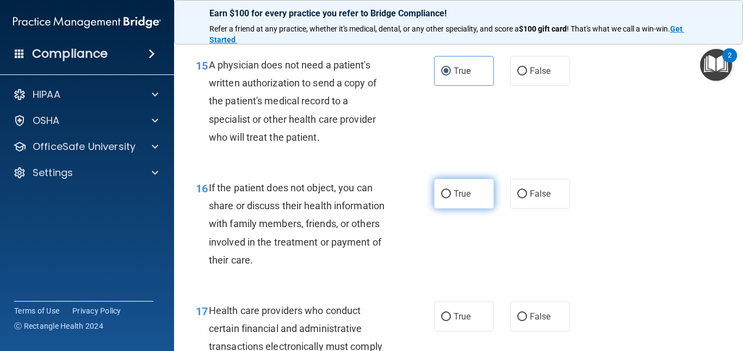
click at [462, 197] on span "True" at bounding box center [462, 194] width 17 height 10
click at [451, 197] on input "True" at bounding box center [446, 194] width 10 height 8
radio input "true"
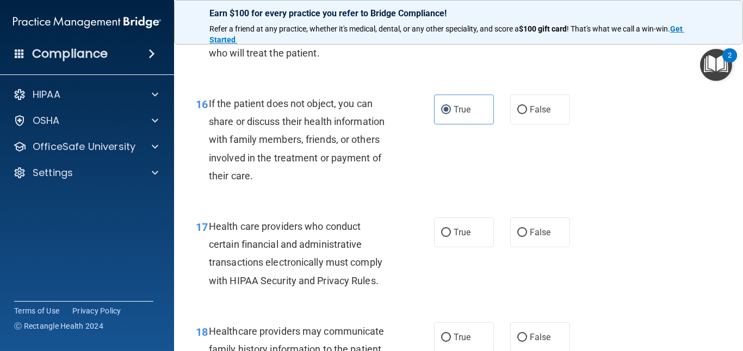
scroll to position [1604, 0]
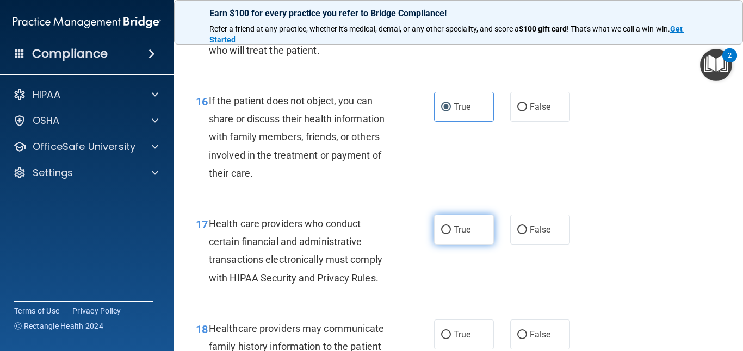
click at [452, 232] on label "True" at bounding box center [464, 230] width 60 height 30
click at [451, 232] on input "True" at bounding box center [446, 230] width 10 height 8
radio input "true"
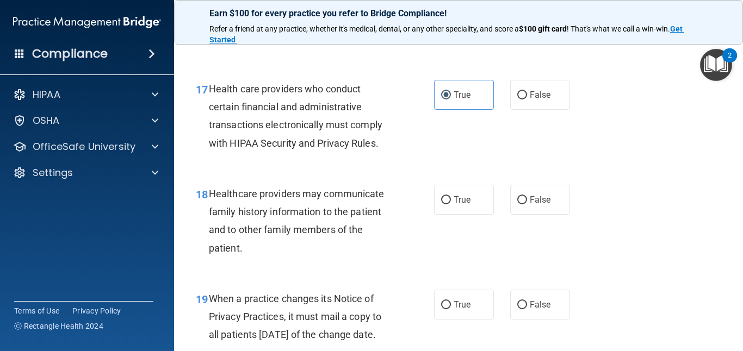
scroll to position [1743, 0]
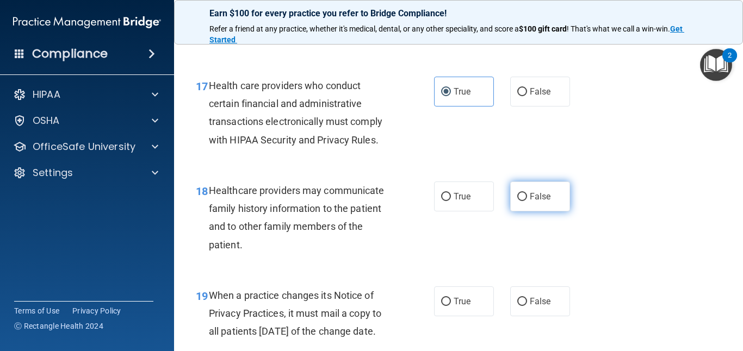
click at [523, 203] on label "False" at bounding box center [540, 197] width 60 height 30
click at [523, 201] on input "False" at bounding box center [522, 197] width 10 height 8
radio input "true"
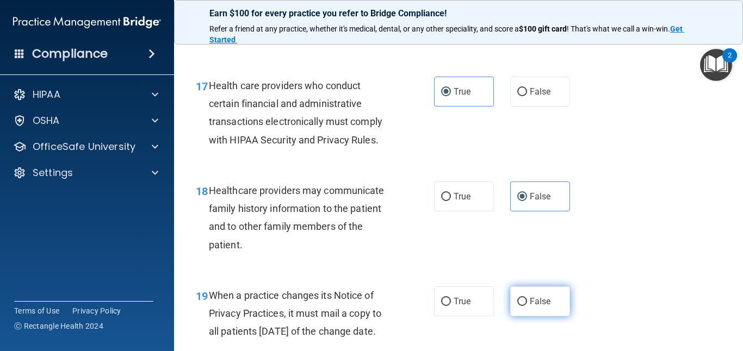
click at [534, 301] on span "False" at bounding box center [540, 302] width 21 height 10
click at [527, 301] on input "False" at bounding box center [522, 302] width 10 height 8
radio input "true"
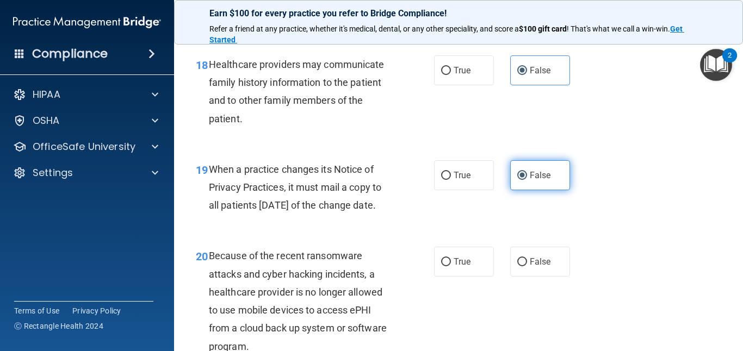
scroll to position [1873, 0]
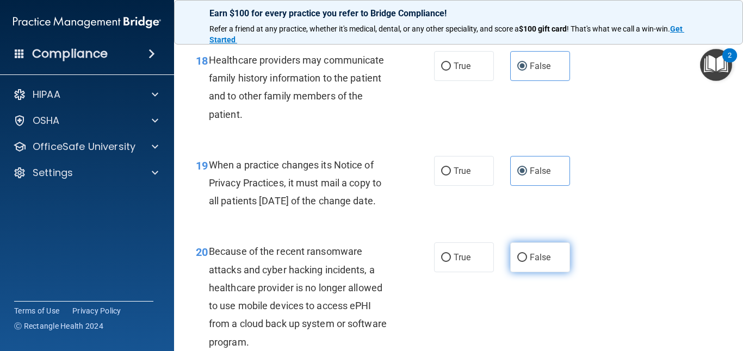
click at [534, 263] on span "False" at bounding box center [540, 257] width 21 height 10
click at [527, 262] on input "False" at bounding box center [522, 258] width 10 height 8
radio input "true"
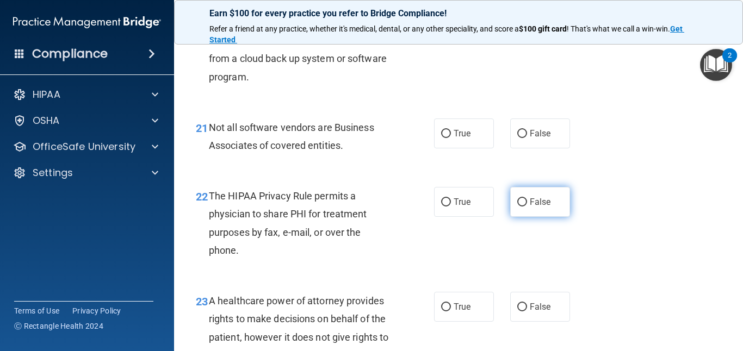
scroll to position [2141, 0]
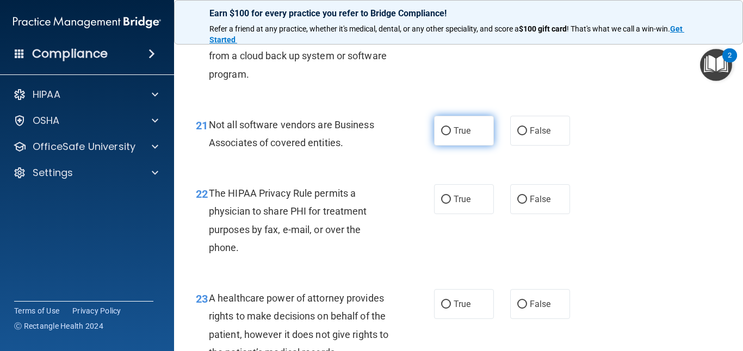
click at [470, 146] on label "True" at bounding box center [464, 131] width 60 height 30
click at [451, 135] on input "True" at bounding box center [446, 131] width 10 height 8
radio input "true"
click at [460, 242] on div "22 The HIPAA Privacy Rule permits a physician to share PHI for treatment purpos…" at bounding box center [459, 223] width 542 height 105
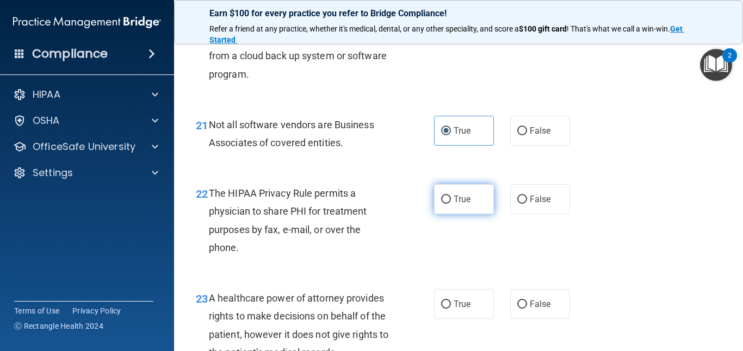
click at [460, 214] on label "True" at bounding box center [464, 199] width 60 height 30
click at [451, 204] on input "True" at bounding box center [446, 200] width 10 height 8
radio input "true"
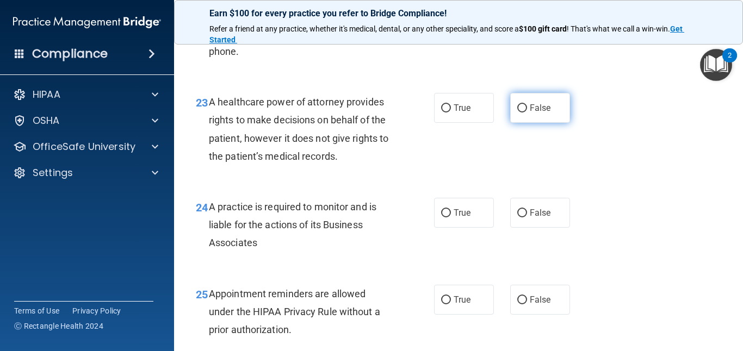
scroll to position [2307, 0]
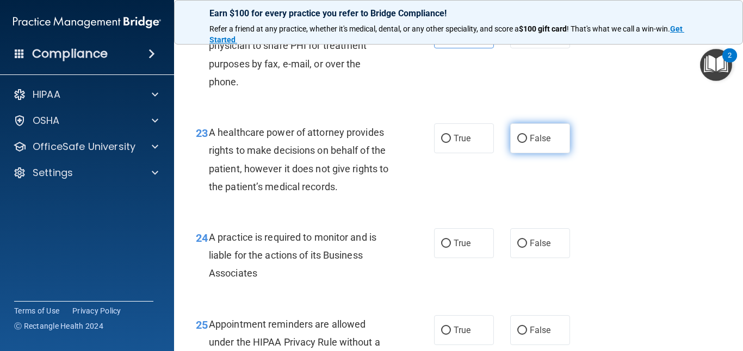
click at [524, 147] on label "False" at bounding box center [540, 139] width 60 height 30
click at [524, 143] on input "False" at bounding box center [522, 139] width 10 height 8
radio input "true"
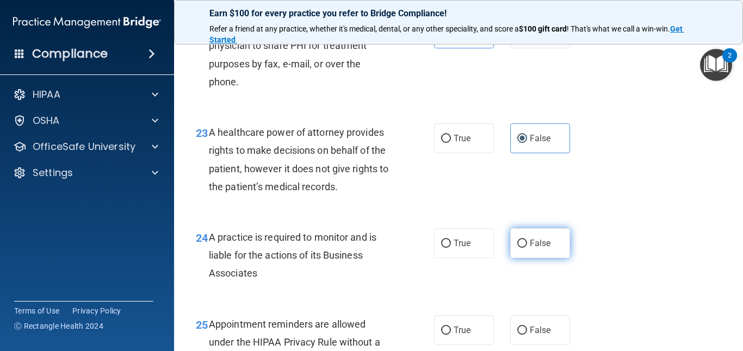
click at [530, 249] on span "False" at bounding box center [540, 243] width 21 height 10
click at [527, 248] on input "False" at bounding box center [522, 244] width 10 height 8
radio input "true"
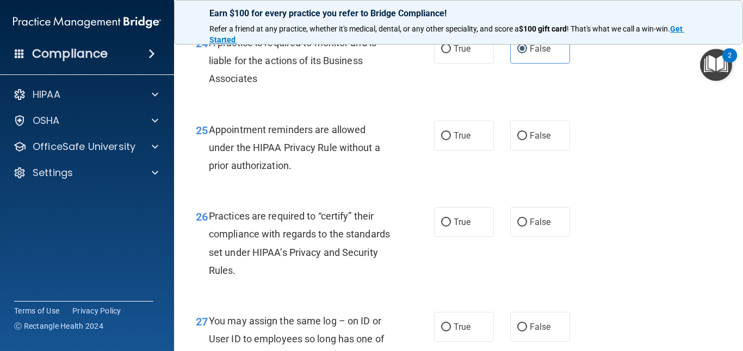
scroll to position [2513, 0]
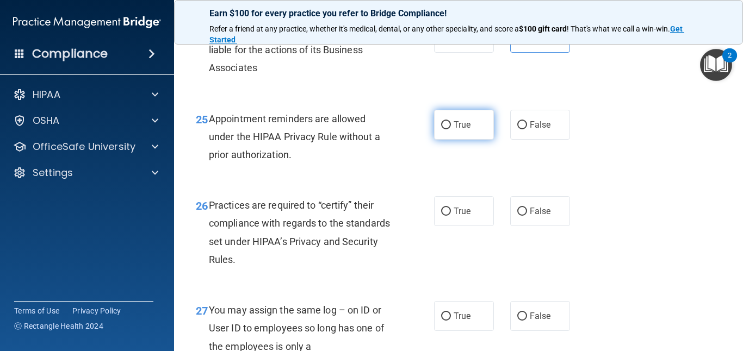
click at [478, 140] on label "True" at bounding box center [464, 125] width 60 height 30
click at [451, 129] on input "True" at bounding box center [446, 125] width 10 height 8
radio input "true"
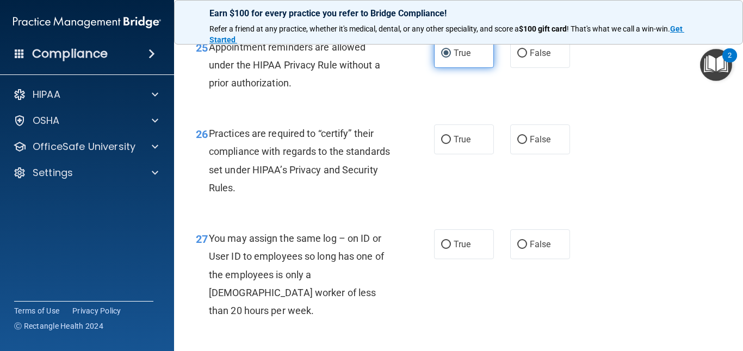
scroll to position [2585, 0]
click at [526, 144] on input "False" at bounding box center [522, 139] width 10 height 8
radio input "true"
click at [541, 259] on label "False" at bounding box center [540, 244] width 60 height 30
click at [527, 249] on input "False" at bounding box center [522, 244] width 10 height 8
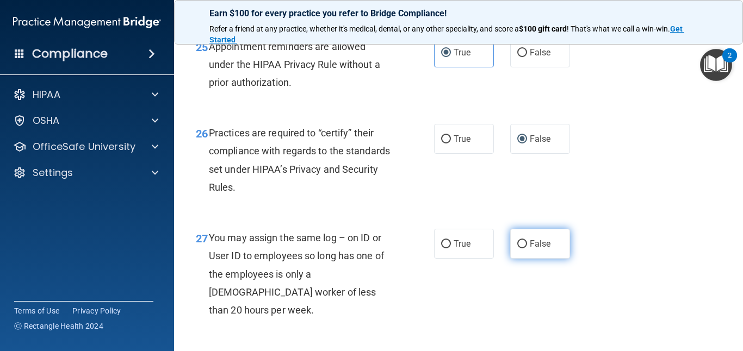
radio input "true"
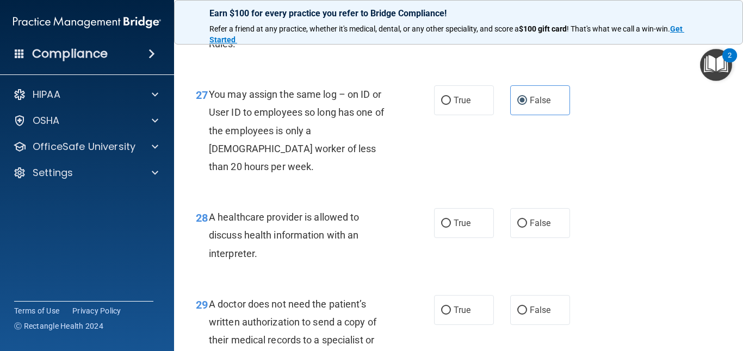
scroll to position [2751, 0]
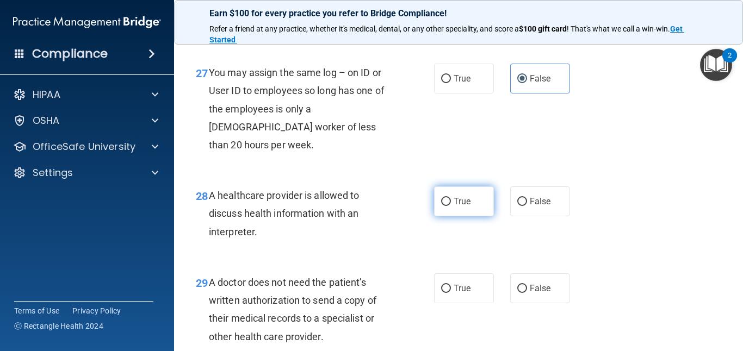
click at [468, 206] on span "True" at bounding box center [462, 201] width 17 height 10
click at [451, 206] on input "True" at bounding box center [446, 202] width 10 height 8
radio input "true"
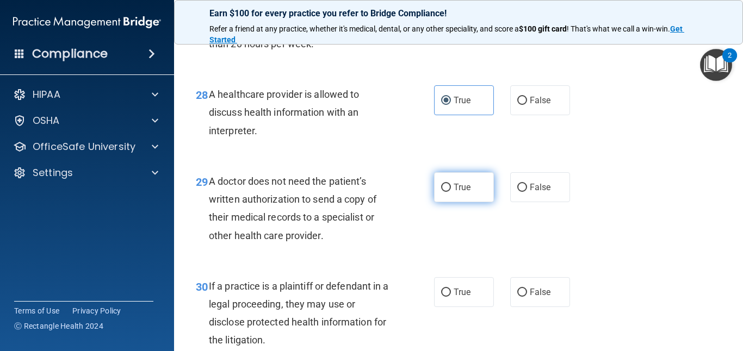
click at [462, 190] on span "True" at bounding box center [462, 187] width 17 height 10
click at [451, 190] on input "True" at bounding box center [446, 188] width 10 height 8
radio input "true"
click at [456, 292] on span "True" at bounding box center [462, 292] width 17 height 10
click at [451, 292] on input "True" at bounding box center [446, 293] width 10 height 8
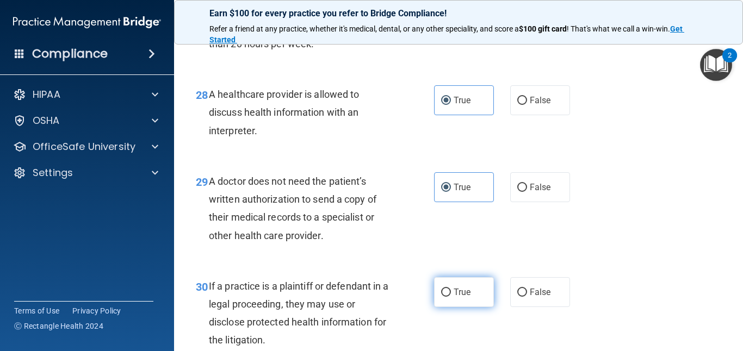
radio input "true"
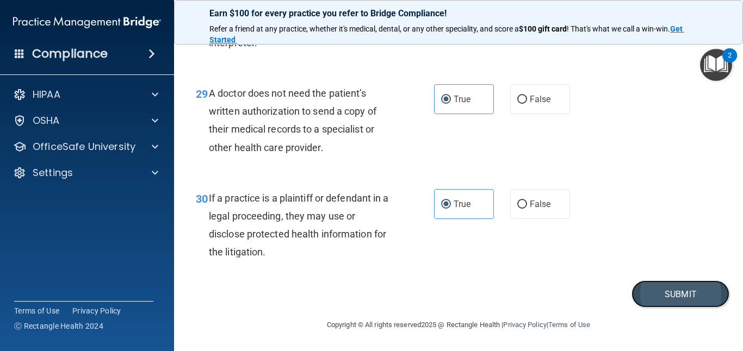
click at [651, 290] on button "Submit" at bounding box center [681, 295] width 98 height 28
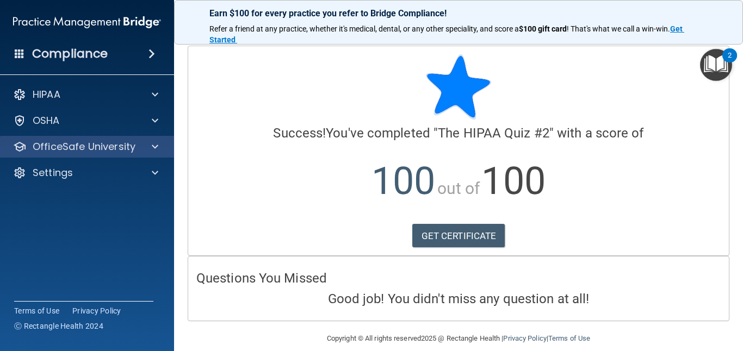
click at [152, 155] on div "OfficeSafe University" at bounding box center [87, 147] width 175 height 22
click at [161, 146] on div at bounding box center [153, 146] width 27 height 13
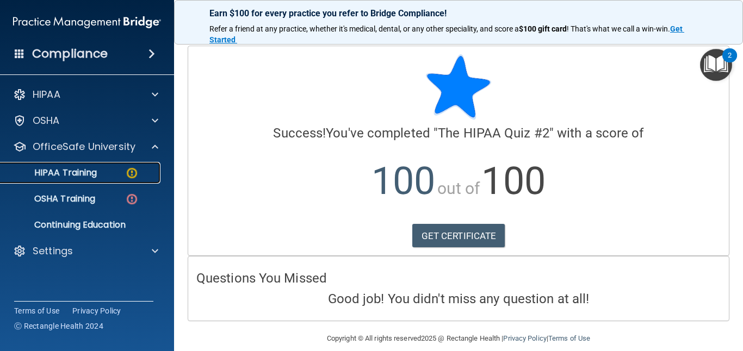
click at [118, 171] on div "HIPAA Training" at bounding box center [81, 173] width 149 height 11
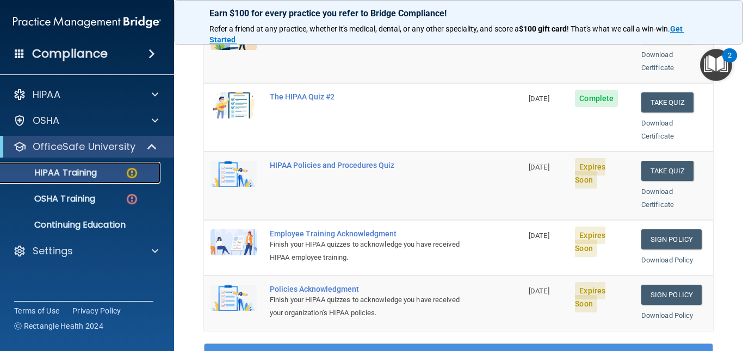
scroll to position [194, 0]
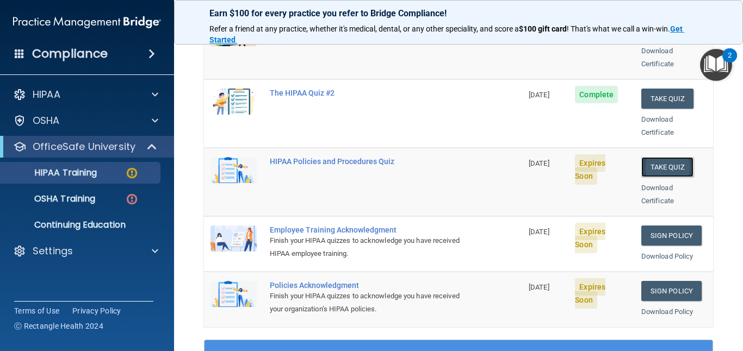
click at [672, 157] on button "Take Quiz" at bounding box center [667, 167] width 52 height 20
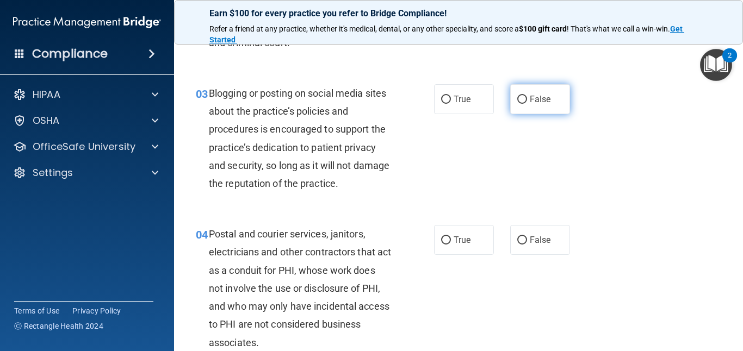
click at [530, 103] on span "False" at bounding box center [540, 99] width 21 height 10
click at [527, 103] on input "False" at bounding box center [522, 100] width 10 height 8
radio input "true"
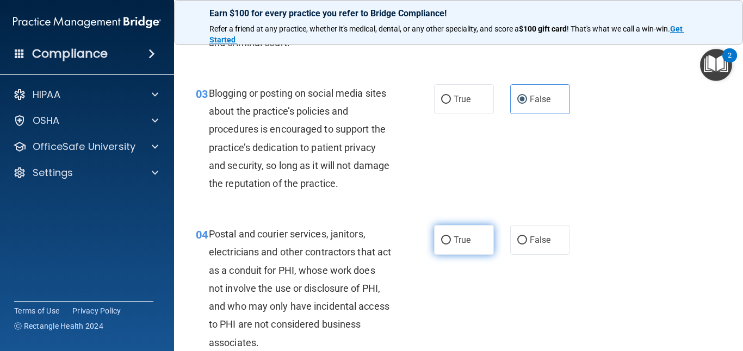
click at [442, 234] on label "True" at bounding box center [464, 240] width 60 height 30
click at [442, 237] on input "True" at bounding box center [446, 241] width 10 height 8
radio input "true"
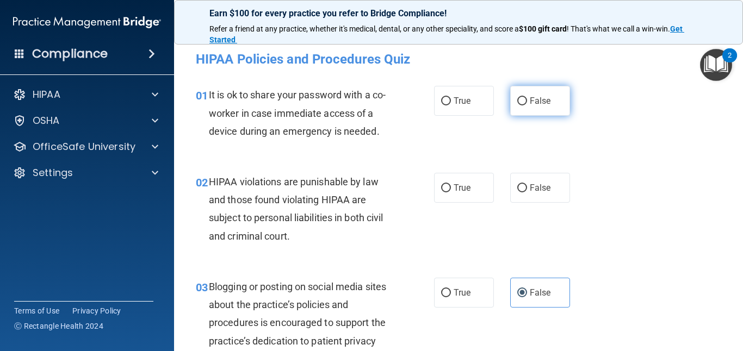
click at [545, 104] on span "False" at bounding box center [540, 101] width 21 height 10
click at [527, 104] on input "False" at bounding box center [522, 101] width 10 height 8
radio input "true"
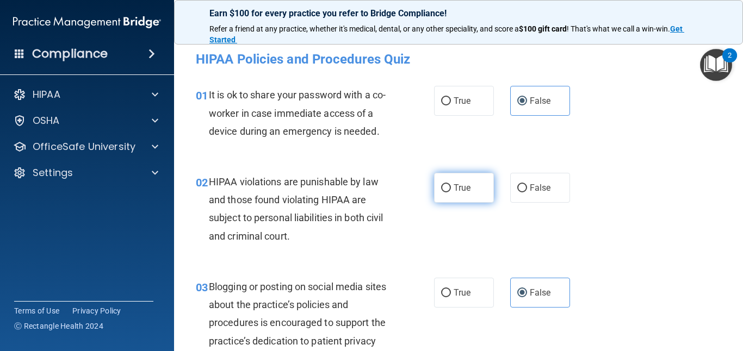
click at [449, 188] on input "True" at bounding box center [446, 188] width 10 height 8
radio input "true"
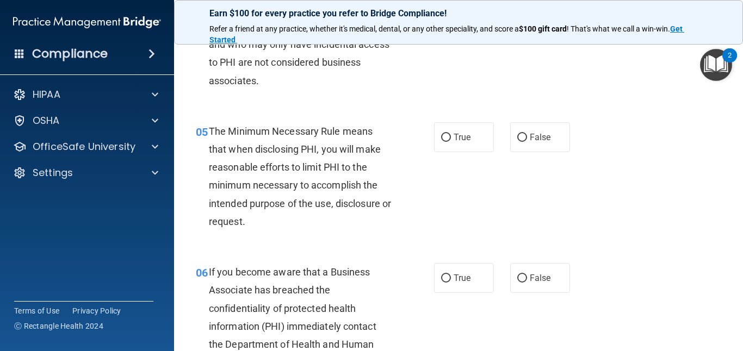
scroll to position [467, 0]
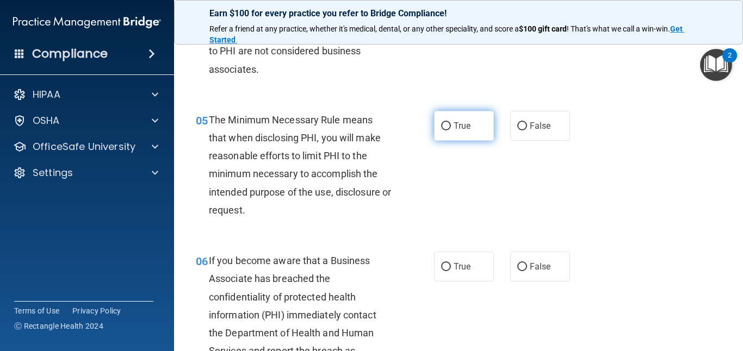
click at [467, 129] on span "True" at bounding box center [462, 126] width 17 height 10
click at [451, 129] on input "True" at bounding box center [446, 126] width 10 height 8
radio input "true"
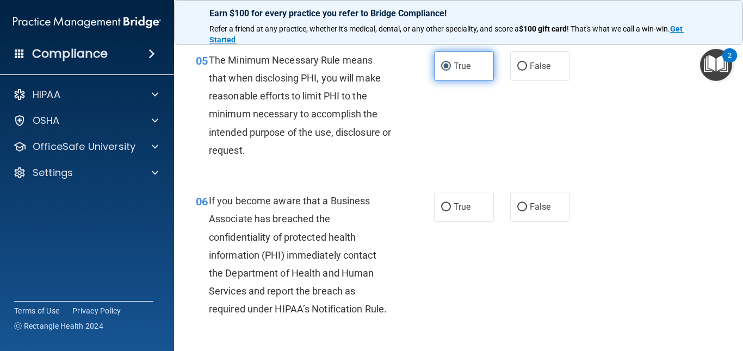
scroll to position [541, 0]
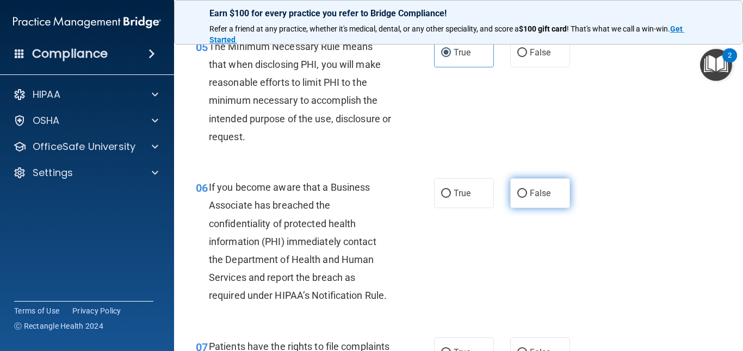
click at [542, 200] on label "False" at bounding box center [540, 193] width 60 height 30
click at [527, 198] on input "False" at bounding box center [522, 194] width 10 height 8
radio input "true"
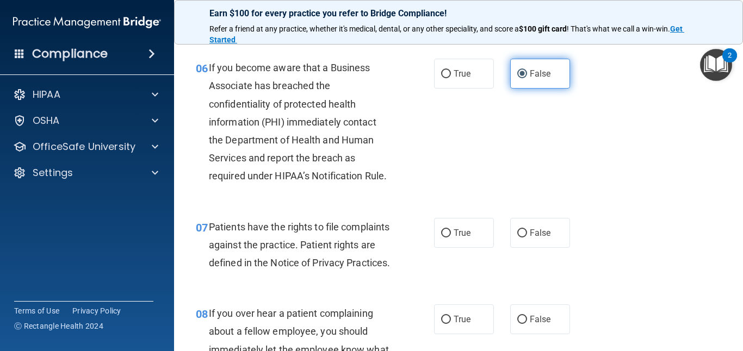
scroll to position [662, 0]
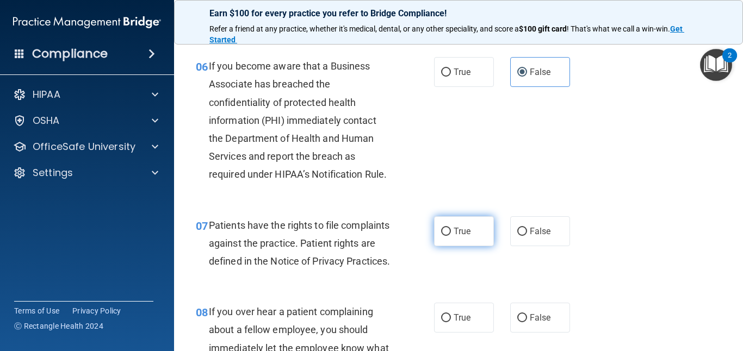
click at [442, 233] on input "True" at bounding box center [446, 232] width 10 height 8
radio input "true"
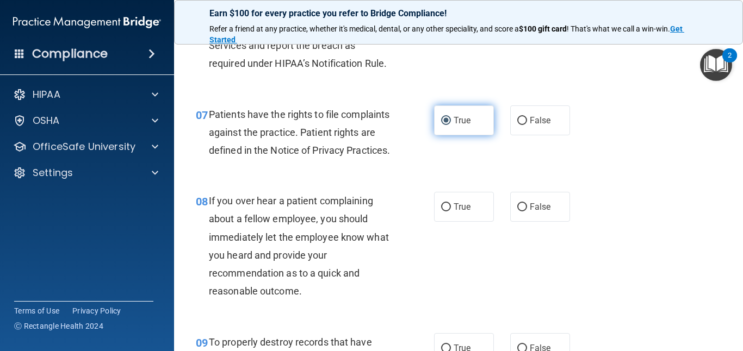
scroll to position [774, 0]
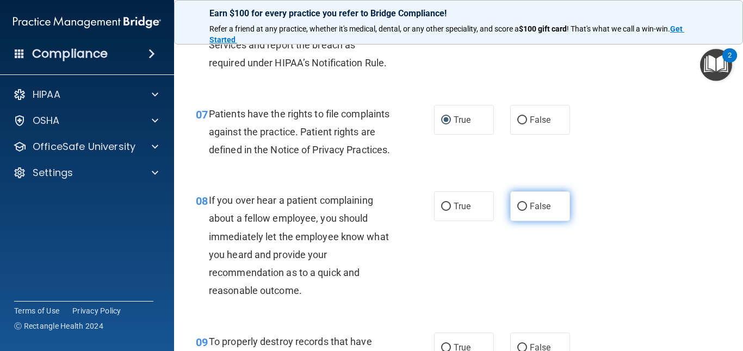
click at [521, 217] on label "False" at bounding box center [540, 207] width 60 height 30
click at [521, 211] on input "False" at bounding box center [522, 207] width 10 height 8
radio input "true"
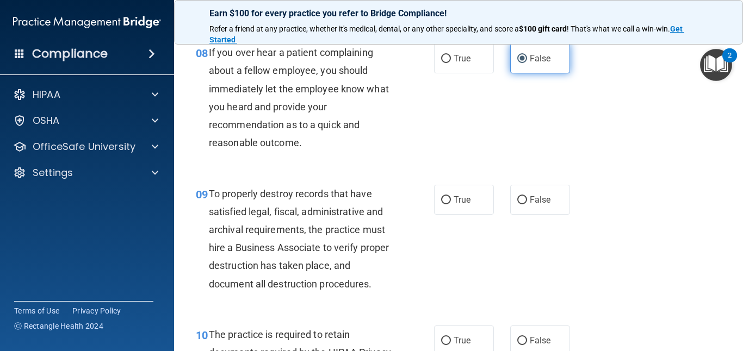
scroll to position [922, 0]
click at [525, 204] on input "False" at bounding box center [522, 200] width 10 height 8
radio input "true"
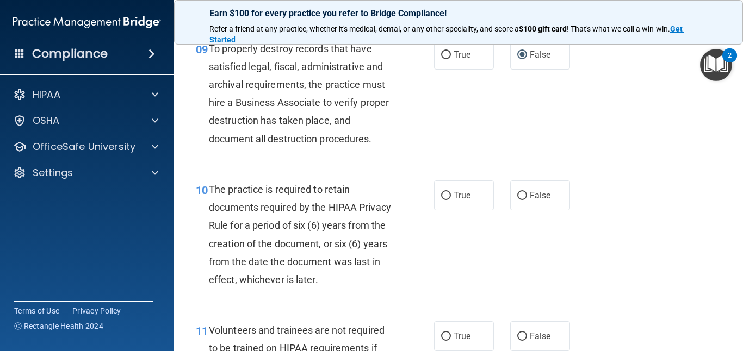
scroll to position [1071, 0]
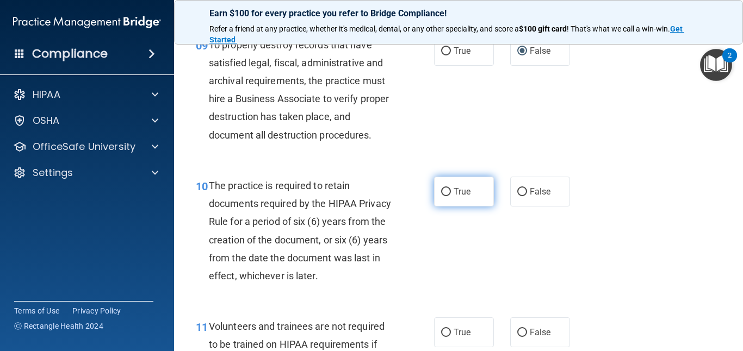
click at [458, 203] on label "True" at bounding box center [464, 192] width 60 height 30
click at [451, 196] on input "True" at bounding box center [446, 192] width 10 height 8
radio input "true"
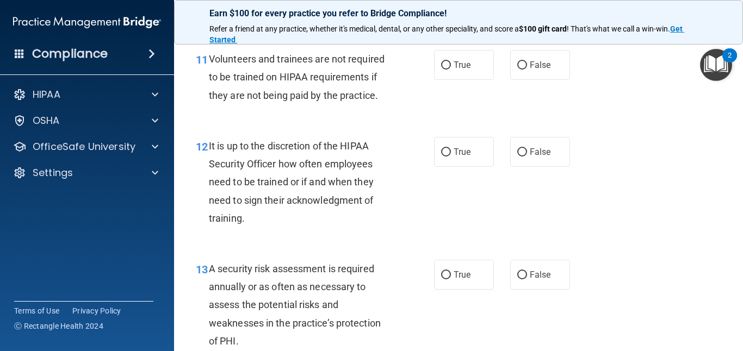
scroll to position [1339, 0]
click at [526, 77] on label "False" at bounding box center [540, 65] width 60 height 30
click at [526, 69] on input "False" at bounding box center [522, 65] width 10 height 8
radio input "true"
click at [527, 166] on label "False" at bounding box center [540, 152] width 60 height 30
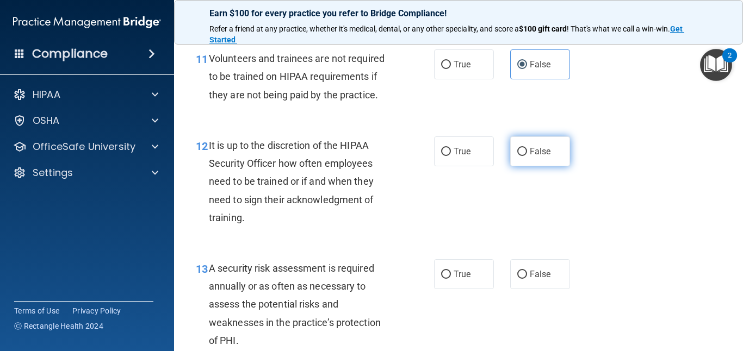
click at [527, 156] on input "False" at bounding box center [522, 152] width 10 height 8
radio input "true"
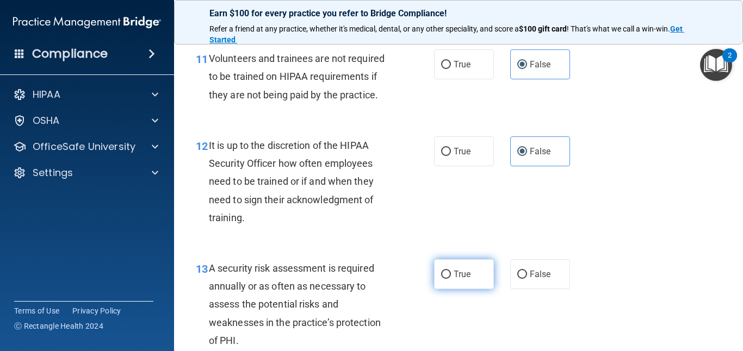
click at [449, 289] on label "True" at bounding box center [464, 275] width 60 height 30
click at [449, 279] on input "True" at bounding box center [446, 275] width 10 height 8
radio input "true"
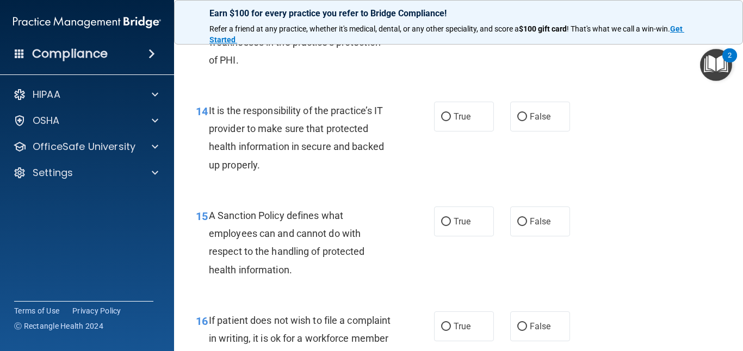
scroll to position [1624, 0]
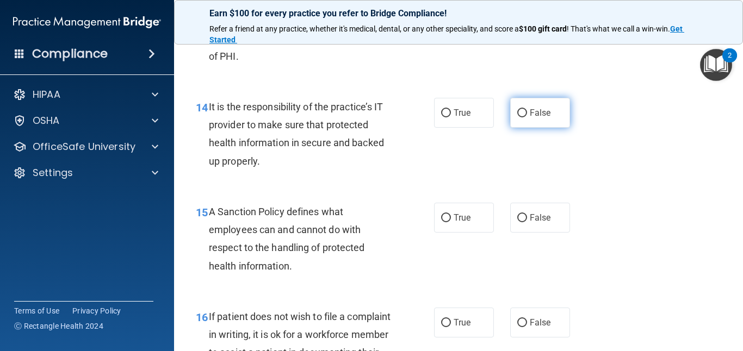
click at [533, 118] on span "False" at bounding box center [540, 113] width 21 height 10
click at [527, 118] on input "False" at bounding box center [522, 113] width 10 height 8
radio input "true"
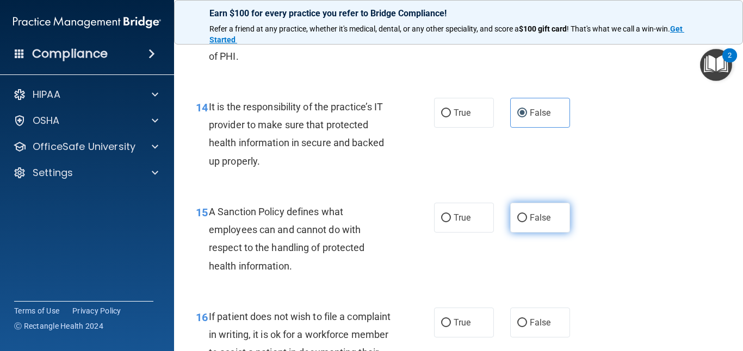
click at [532, 223] on span "False" at bounding box center [540, 218] width 21 height 10
click at [527, 223] on input "False" at bounding box center [522, 218] width 10 height 8
radio input "true"
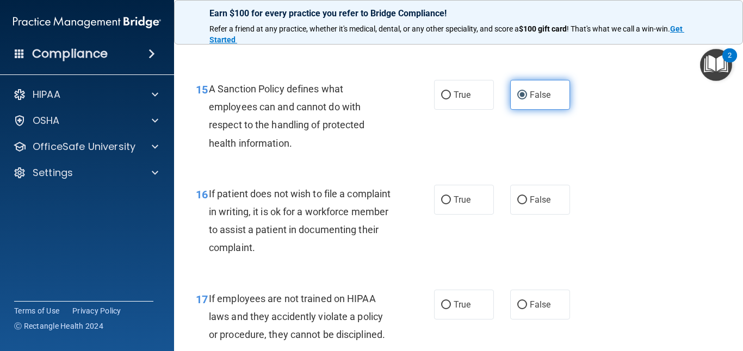
scroll to position [1760, 0]
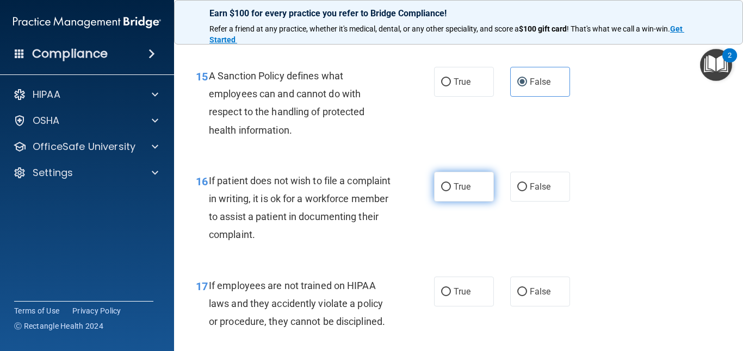
click at [467, 192] on span "True" at bounding box center [462, 187] width 17 height 10
click at [451, 192] on input "True" at bounding box center [446, 187] width 10 height 8
radio input "true"
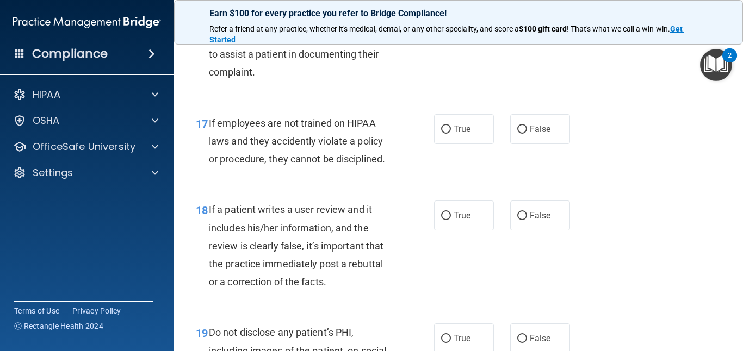
scroll to position [1925, 0]
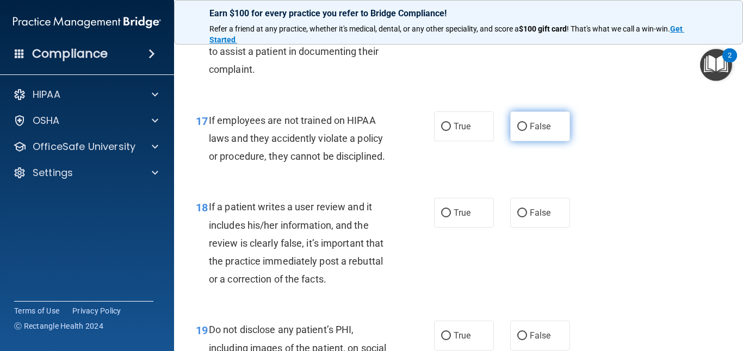
click at [547, 132] on span "False" at bounding box center [540, 126] width 21 height 10
click at [527, 131] on input "False" at bounding box center [522, 127] width 10 height 8
radio input "true"
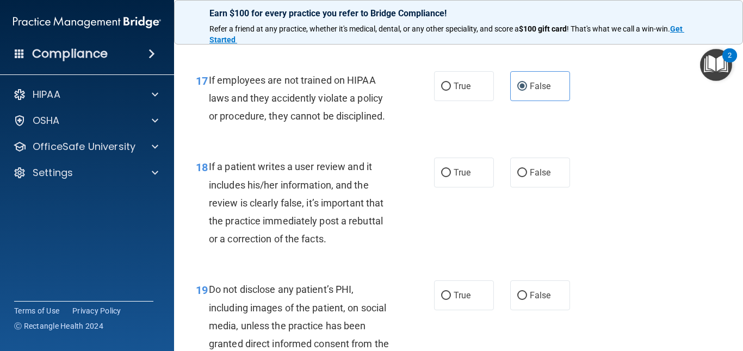
scroll to position [1980, 0]
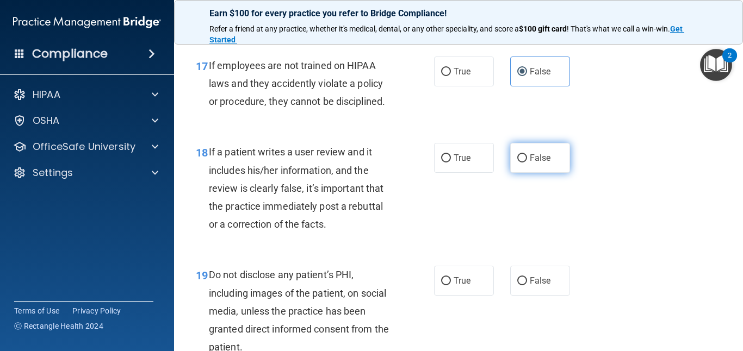
click at [536, 170] on label "False" at bounding box center [540, 158] width 60 height 30
click at [527, 163] on input "False" at bounding box center [522, 159] width 10 height 8
radio input "true"
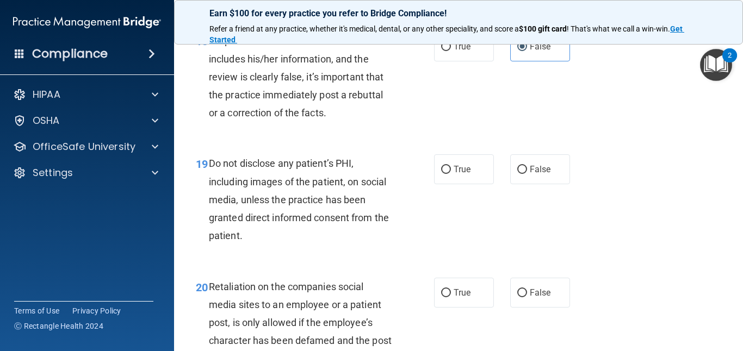
scroll to position [2095, 0]
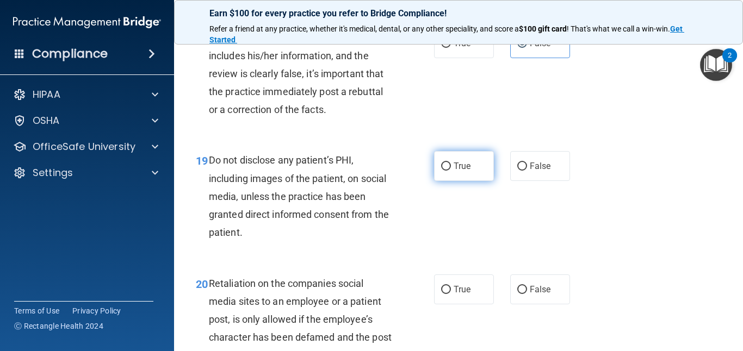
click at [446, 171] on input "True" at bounding box center [446, 167] width 10 height 8
radio input "true"
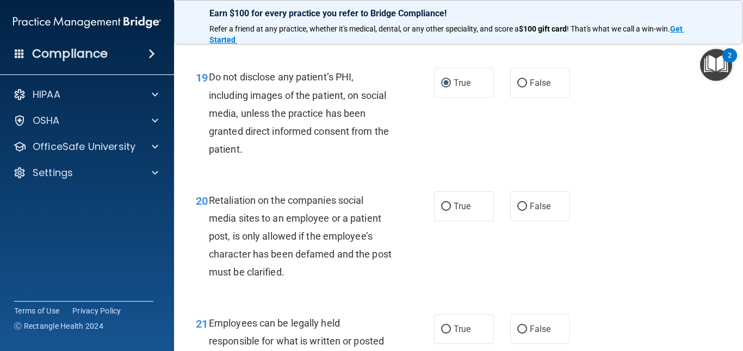
scroll to position [2192, 0]
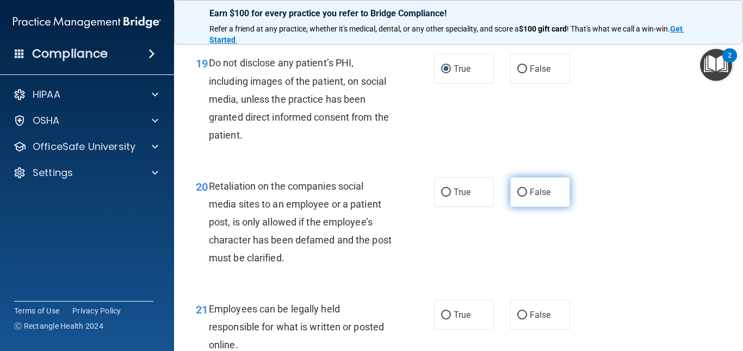
click at [534, 203] on label "False" at bounding box center [540, 192] width 60 height 30
click at [527, 197] on input "False" at bounding box center [522, 193] width 10 height 8
radio input "true"
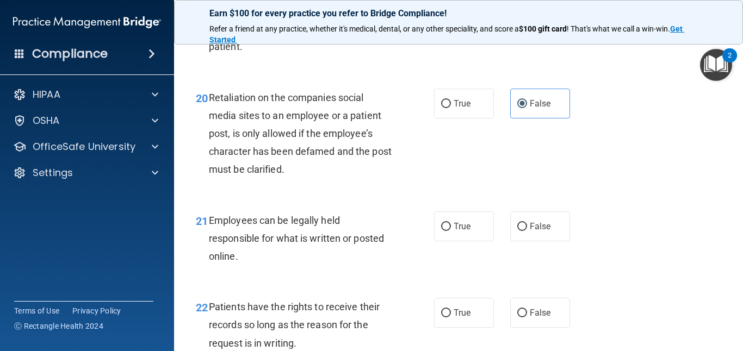
scroll to position [2304, 0]
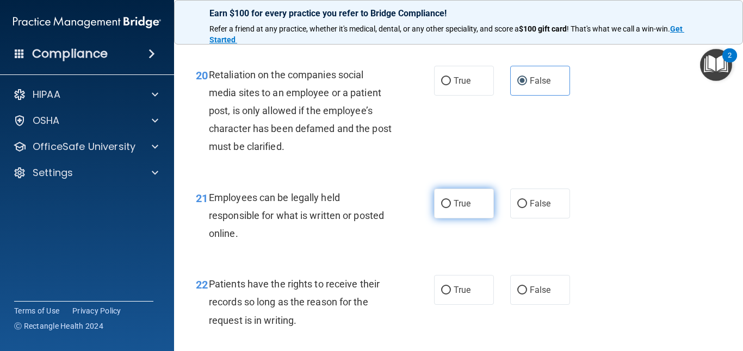
click at [468, 209] on span "True" at bounding box center [462, 204] width 17 height 10
click at [451, 208] on input "True" at bounding box center [446, 204] width 10 height 8
radio input "true"
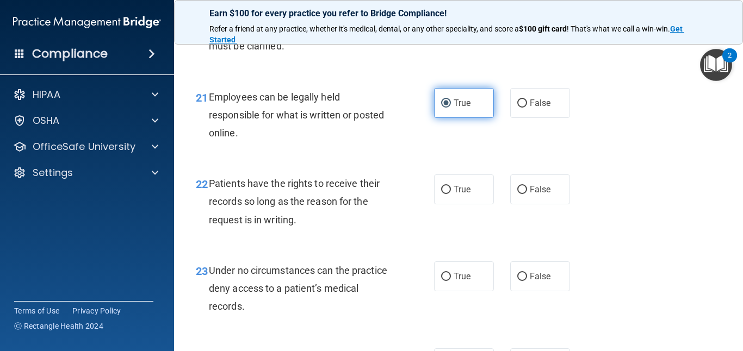
scroll to position [2408, 0]
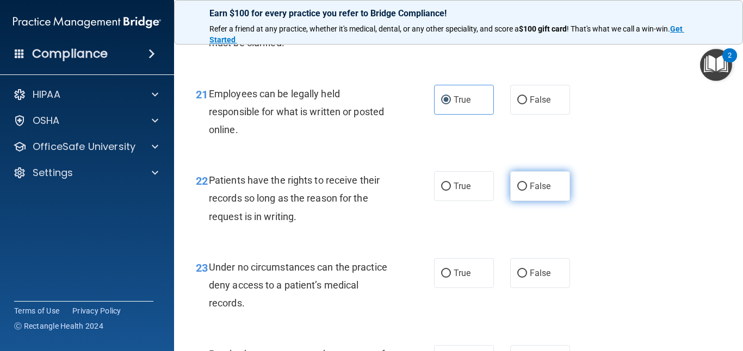
click at [534, 192] on span "False" at bounding box center [540, 186] width 21 height 10
click at [527, 191] on input "False" at bounding box center [522, 187] width 10 height 8
radio input "true"
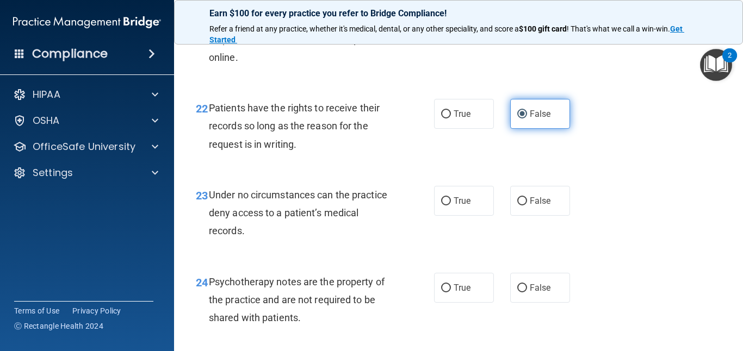
scroll to position [2484, 0]
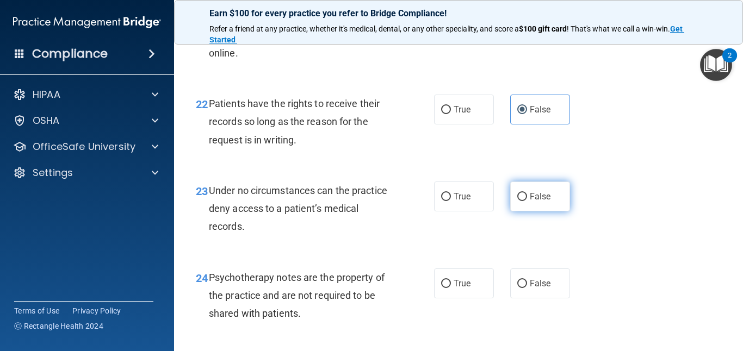
click at [532, 207] on label "False" at bounding box center [540, 197] width 60 height 30
click at [527, 201] on input "False" at bounding box center [522, 197] width 10 height 8
radio input "true"
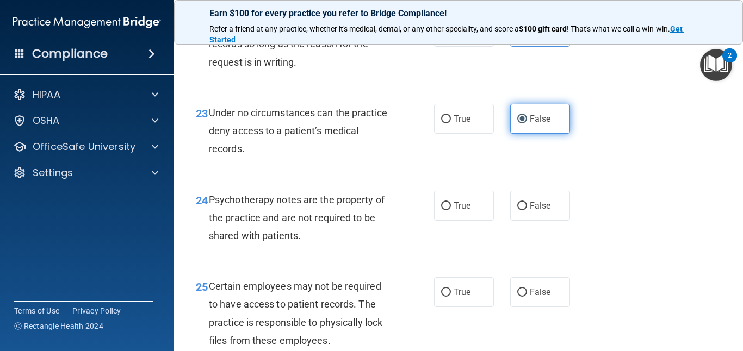
scroll to position [2567, 0]
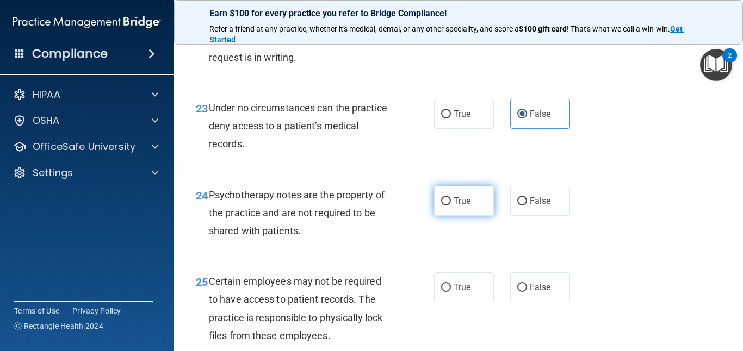
click at [467, 209] on label "True" at bounding box center [464, 201] width 60 height 30
click at [451, 206] on input "True" at bounding box center [446, 201] width 10 height 8
radio input "true"
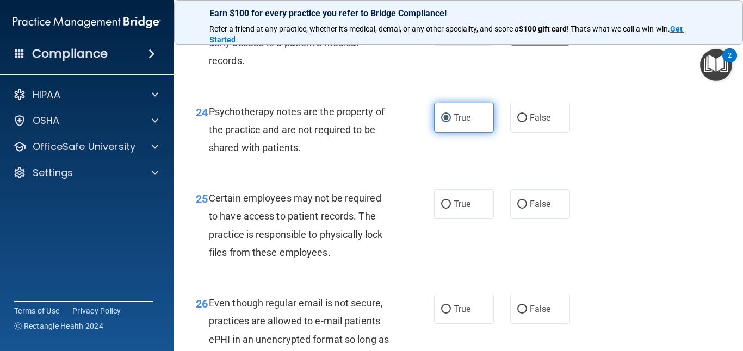
scroll to position [2651, 0]
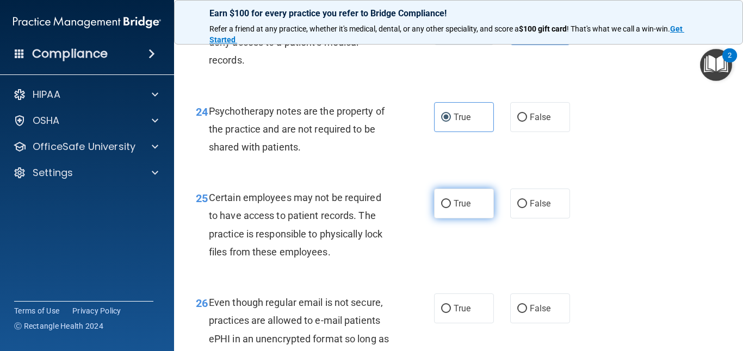
click at [462, 209] on span "True" at bounding box center [462, 204] width 17 height 10
click at [451, 208] on input "True" at bounding box center [446, 204] width 10 height 8
radio input "true"
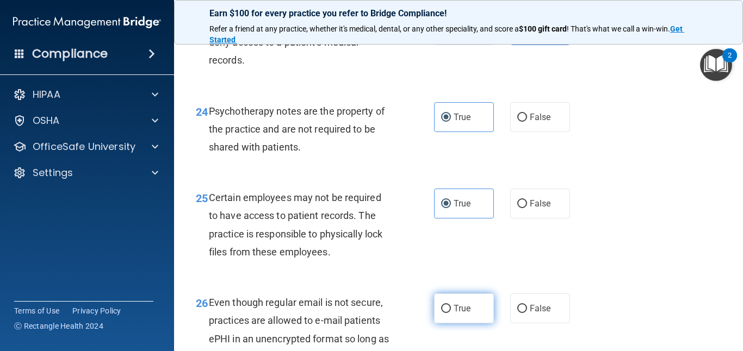
click at [458, 314] on span "True" at bounding box center [462, 309] width 17 height 10
click at [451, 313] on input "True" at bounding box center [446, 309] width 10 height 8
radio input "true"
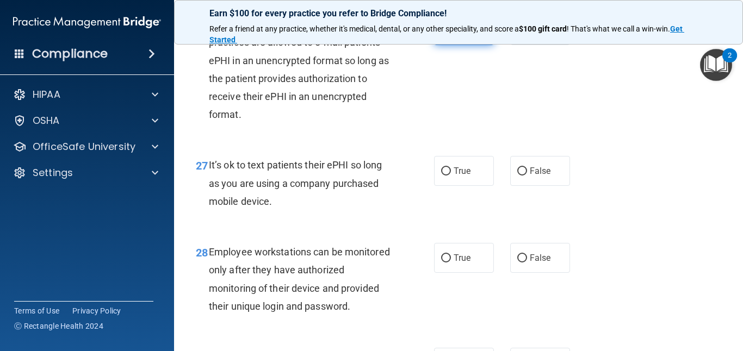
scroll to position [2940, 0]
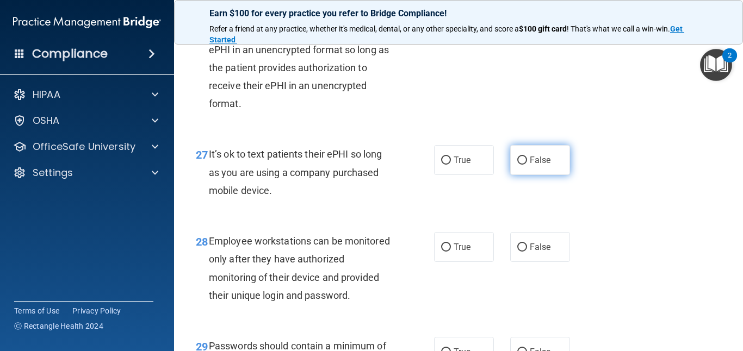
click at [542, 172] on label "False" at bounding box center [540, 160] width 60 height 30
click at [527, 165] on input "False" at bounding box center [522, 161] width 10 height 8
radio input "true"
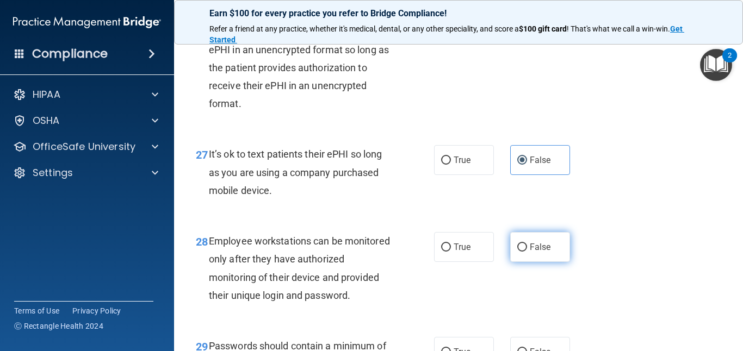
click at [538, 252] on span "False" at bounding box center [540, 247] width 21 height 10
click at [527, 252] on input "False" at bounding box center [522, 248] width 10 height 8
radio input "true"
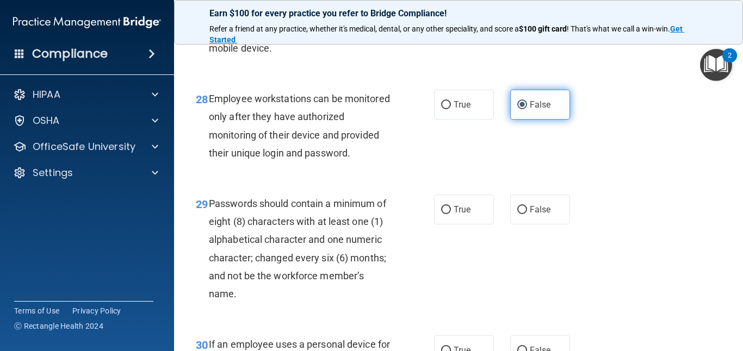
scroll to position [3092, 0]
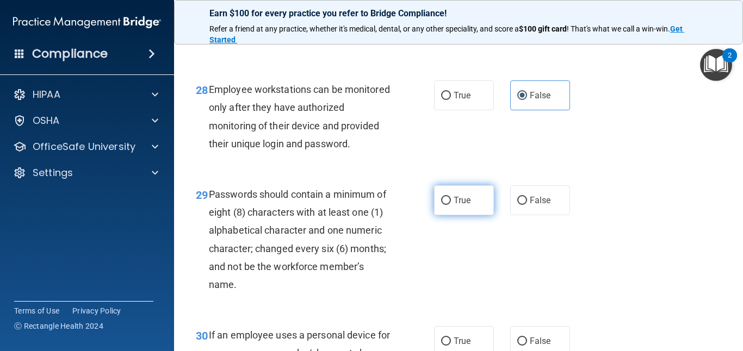
click at [449, 205] on input "True" at bounding box center [446, 201] width 10 height 8
radio input "true"
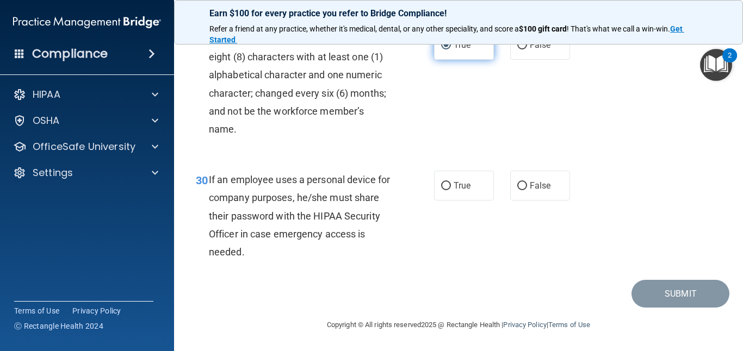
scroll to position [3266, 0]
click at [524, 183] on input "False" at bounding box center [522, 186] width 10 height 8
radio input "true"
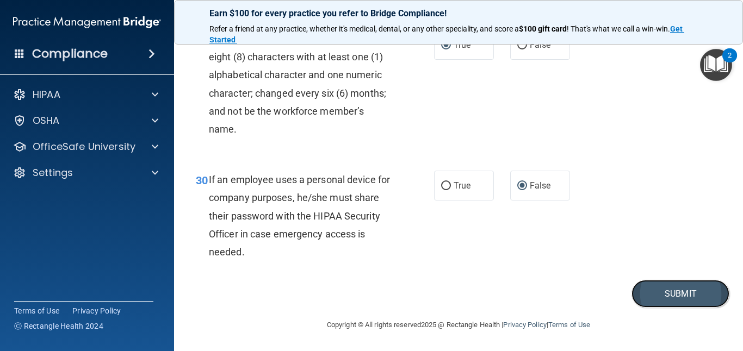
click at [699, 290] on button "Submit" at bounding box center [681, 294] width 98 height 28
click at [650, 275] on div "30 If an employee uses a personal device for company purposes, he/she must shar…" at bounding box center [459, 218] width 542 height 123
click at [656, 291] on button "Submit" at bounding box center [681, 294] width 98 height 28
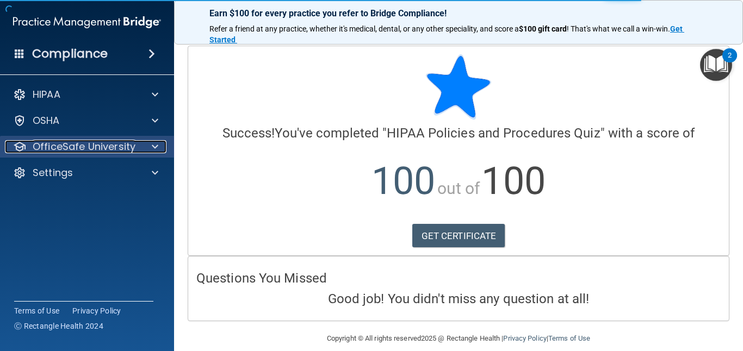
click at [157, 149] on span at bounding box center [155, 146] width 7 height 13
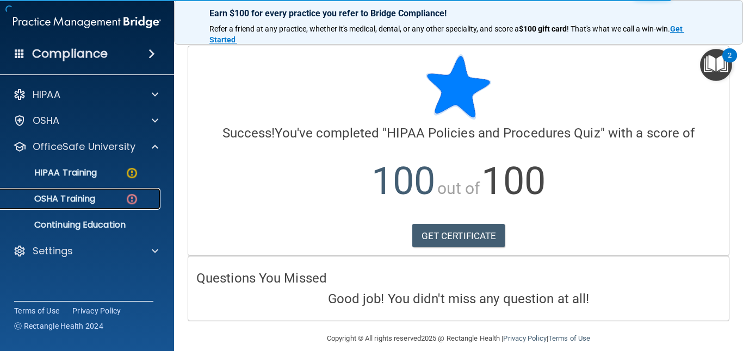
click at [90, 200] on p "OSHA Training" at bounding box center [51, 199] width 88 height 11
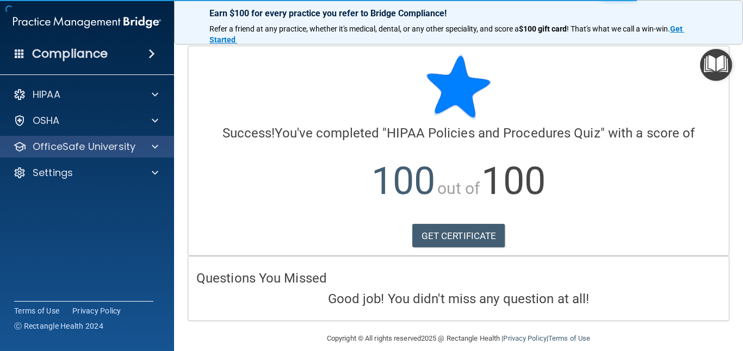
click at [149, 155] on div "OfficeSafe University" at bounding box center [87, 147] width 175 height 22
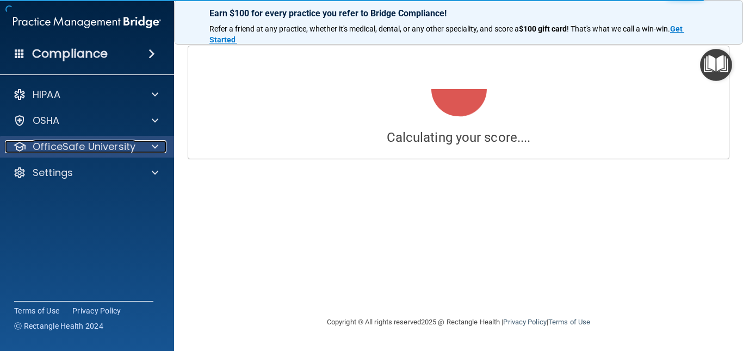
click at [137, 148] on div "OfficeSafe University" at bounding box center [72, 146] width 135 height 13
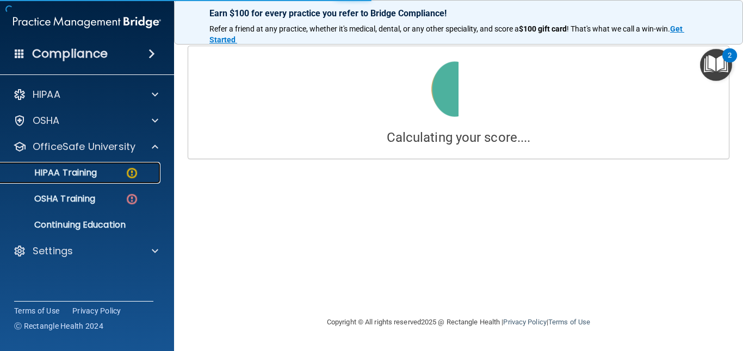
click at [115, 178] on div "HIPAA Training" at bounding box center [81, 173] width 149 height 11
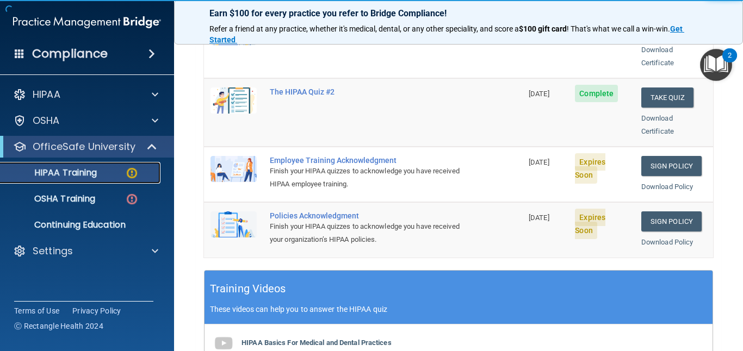
scroll to position [280, 0]
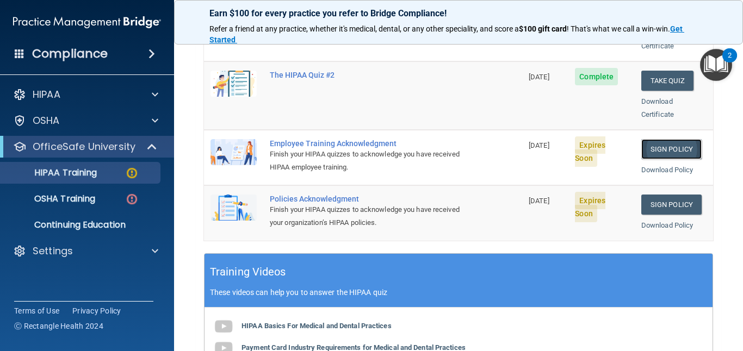
click at [664, 139] on link "Sign Policy" at bounding box center [671, 149] width 60 height 20
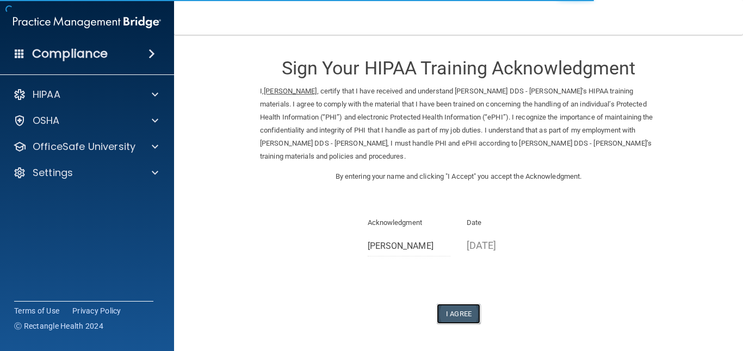
click at [464, 320] on button "I Agree" at bounding box center [459, 314] width 44 height 20
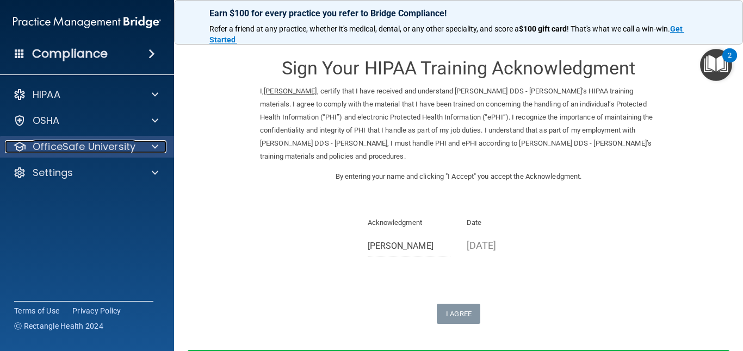
click at [103, 149] on p "OfficeSafe University" at bounding box center [84, 146] width 103 height 13
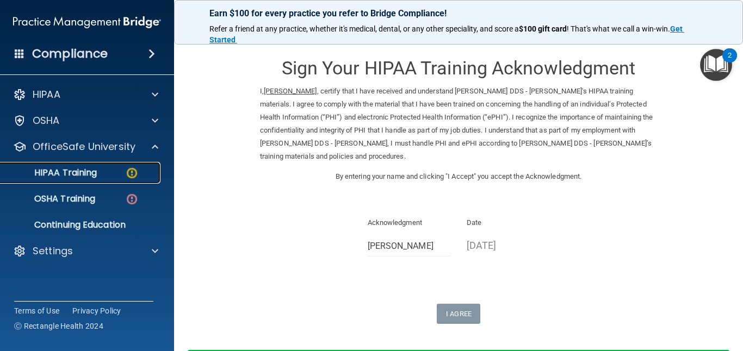
click at [104, 176] on div "HIPAA Training" at bounding box center [81, 173] width 149 height 11
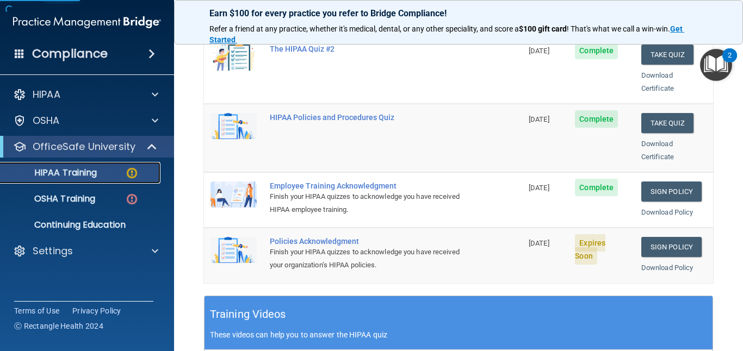
scroll to position [356, 0]
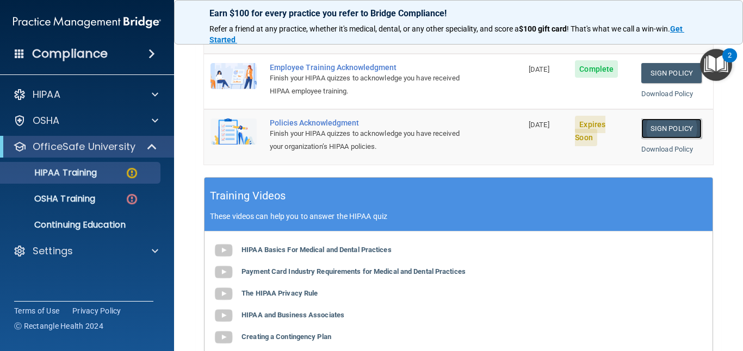
click at [659, 119] on link "Sign Policy" at bounding box center [671, 129] width 60 height 20
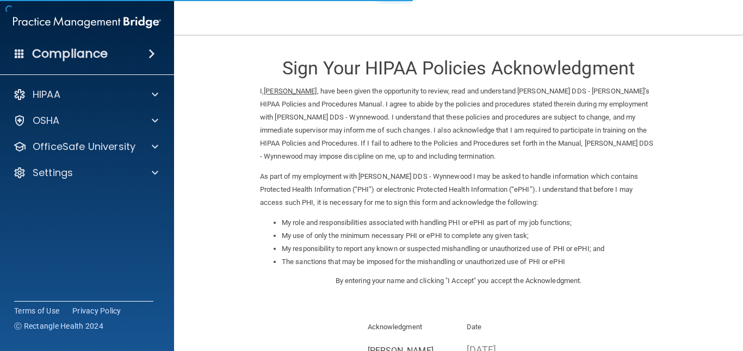
scroll to position [147, 0]
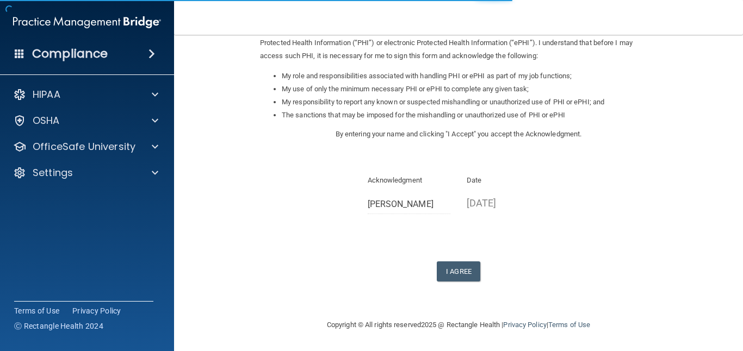
click at [450, 285] on form "Sign Your HIPAA Policies Acknowledgment I, alexis palacio , have been given the…" at bounding box center [459, 103] width 526 height 409
click at [450, 271] on button "I Agree" at bounding box center [459, 272] width 44 height 20
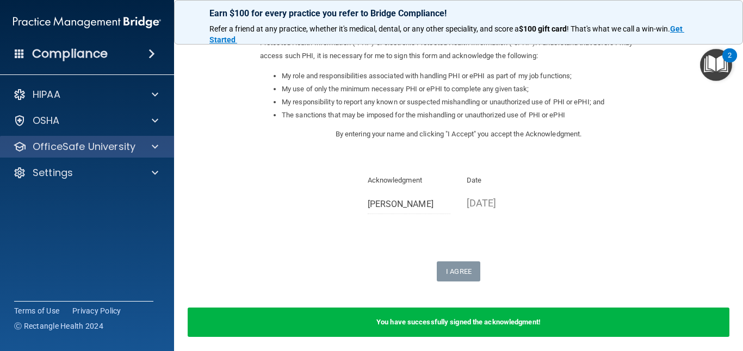
click at [147, 153] on div "OfficeSafe University" at bounding box center [87, 147] width 175 height 22
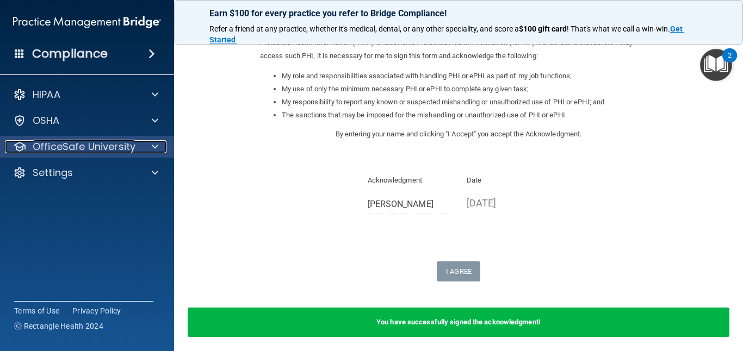
click at [161, 141] on div at bounding box center [153, 146] width 27 height 13
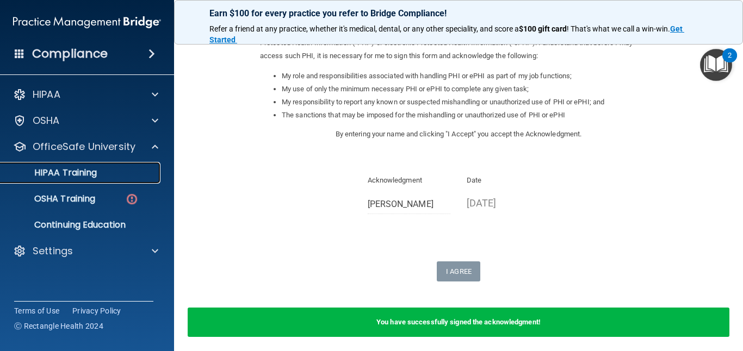
click at [69, 177] on p "HIPAA Training" at bounding box center [52, 173] width 90 height 11
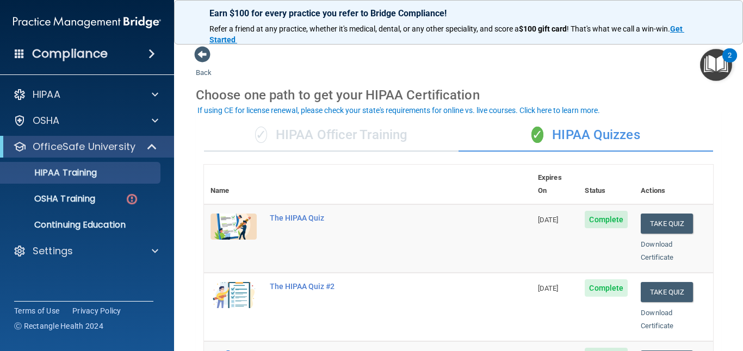
click at [296, 133] on div "✓ HIPAA Officer Training" at bounding box center [331, 135] width 255 height 33
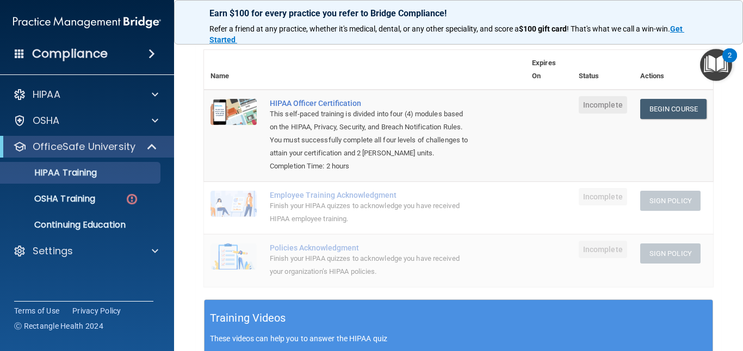
scroll to position [105, 0]
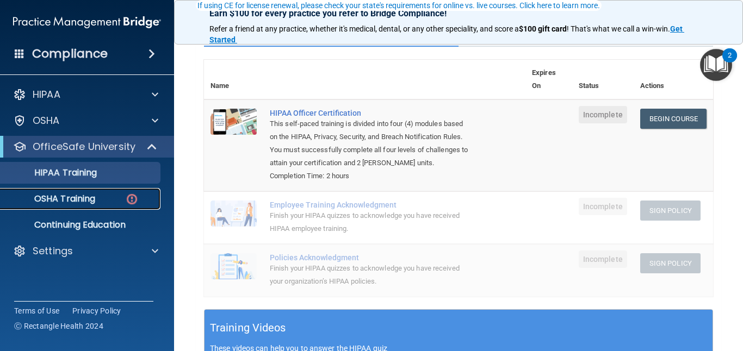
click at [116, 189] on link "OSHA Training" at bounding box center [74, 199] width 171 height 22
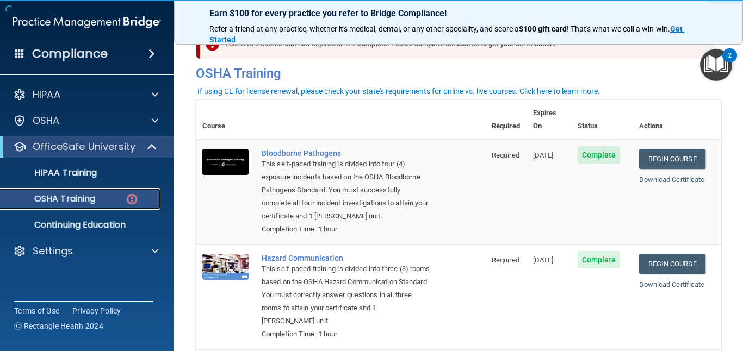
scroll to position [16, 0]
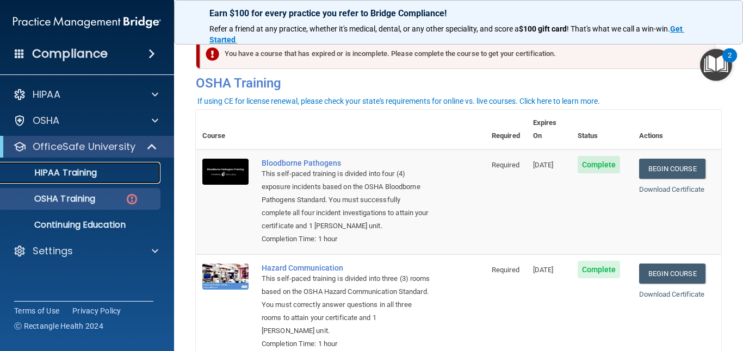
click at [92, 183] on link "HIPAA Training" at bounding box center [74, 173] width 171 height 22
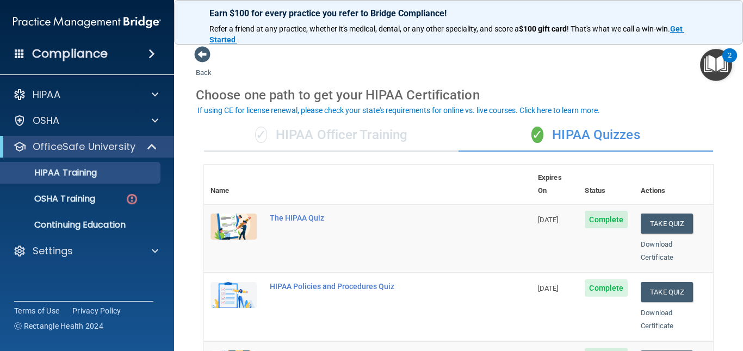
click at [299, 128] on div "✓ HIPAA Officer Training" at bounding box center [331, 135] width 255 height 33
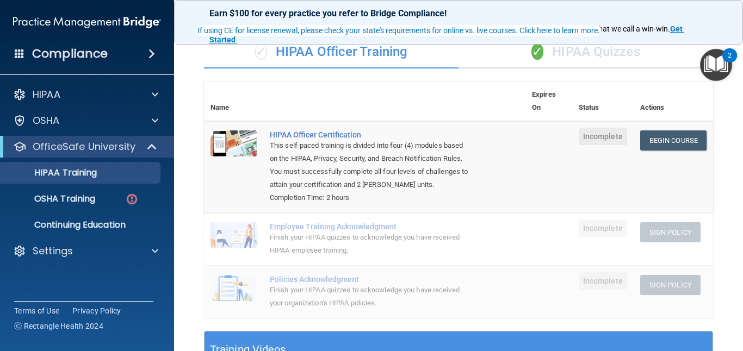
scroll to position [80, 0]
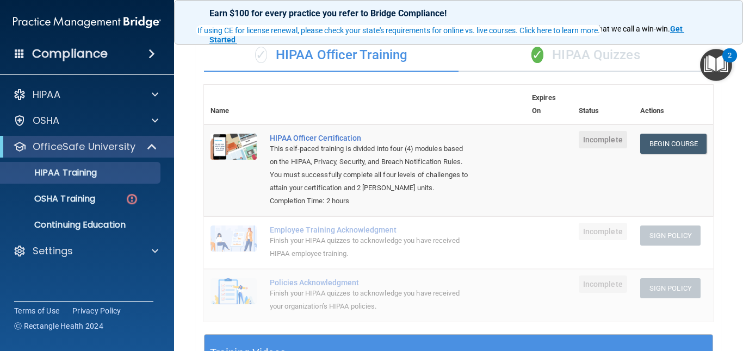
click at [541, 61] on span "✓" at bounding box center [538, 55] width 12 height 16
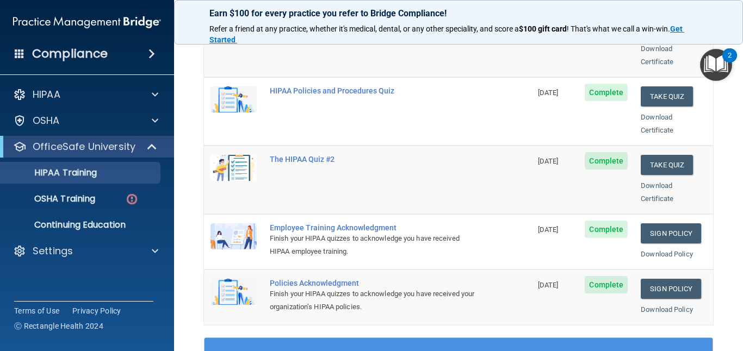
scroll to position [200, 0]
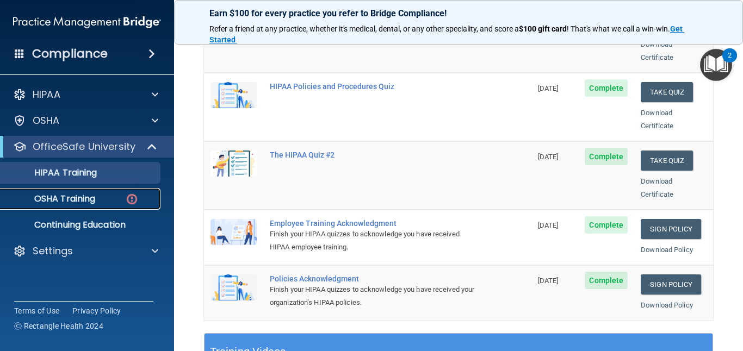
click at [96, 205] on link "OSHA Training" at bounding box center [74, 199] width 171 height 22
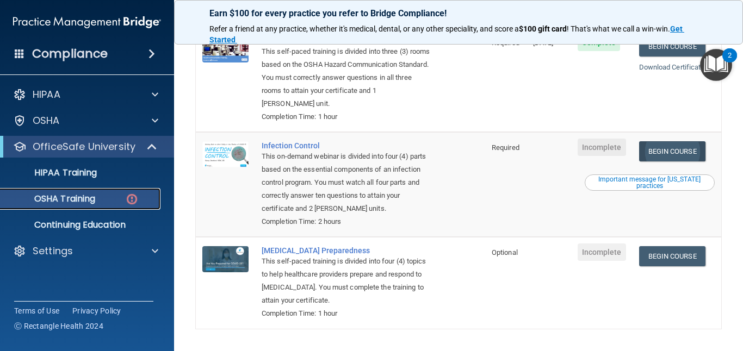
scroll to position [245, 0]
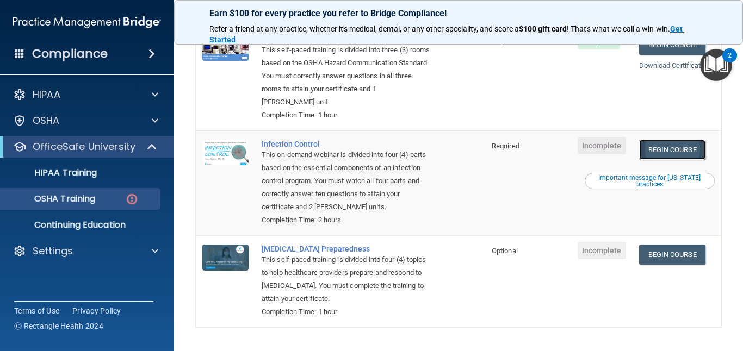
click at [680, 140] on link "Begin Course" at bounding box center [672, 150] width 66 height 20
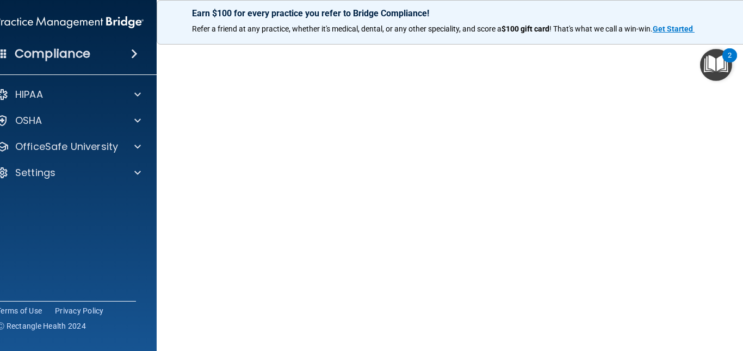
scroll to position [114, 0]
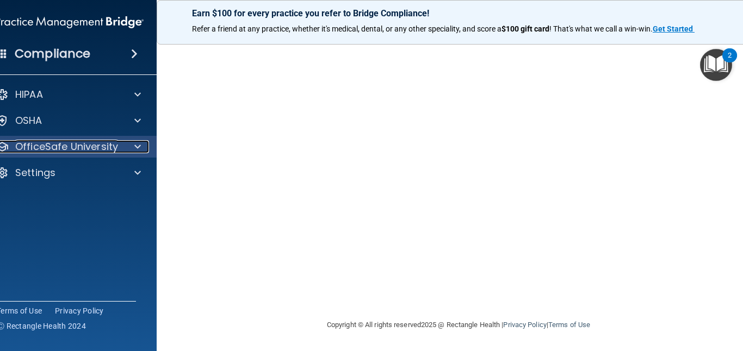
click at [131, 143] on div at bounding box center [135, 146] width 27 height 13
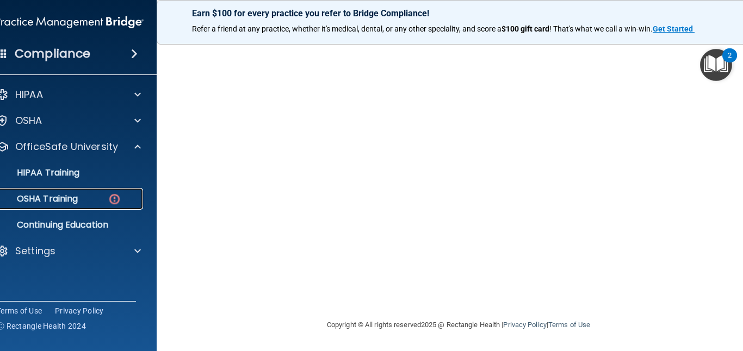
click at [96, 195] on div "OSHA Training" at bounding box center [64, 199] width 149 height 11
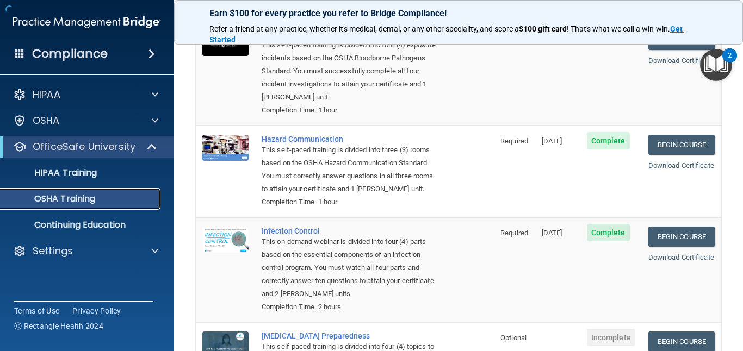
scroll to position [233, 0]
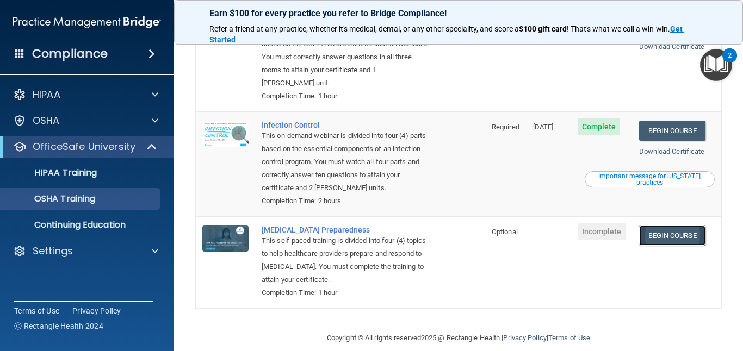
click at [686, 226] on link "Begin Course" at bounding box center [672, 236] width 66 height 20
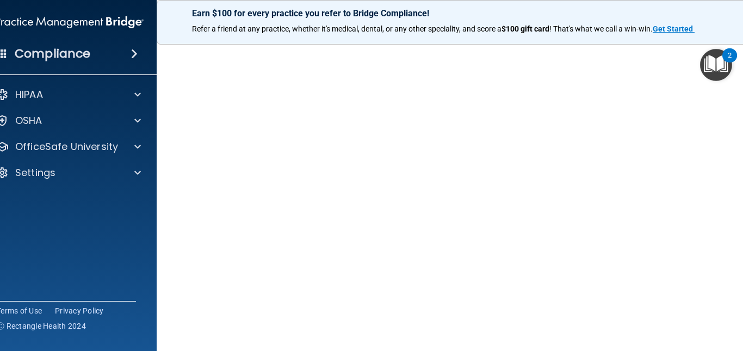
scroll to position [42, 0]
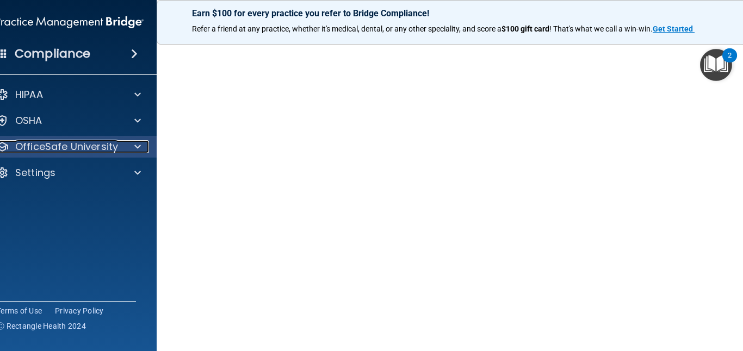
click at [131, 143] on div at bounding box center [135, 146] width 27 height 13
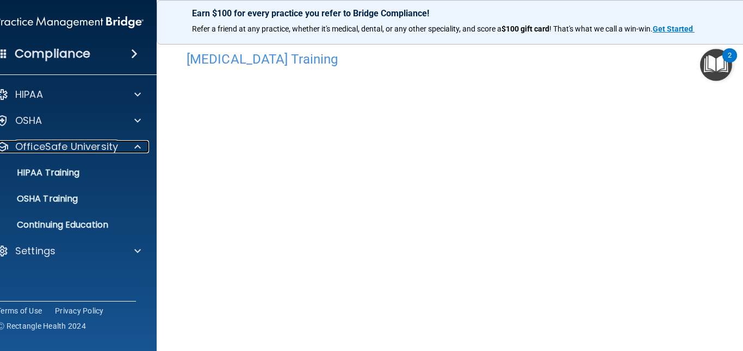
scroll to position [0, 0]
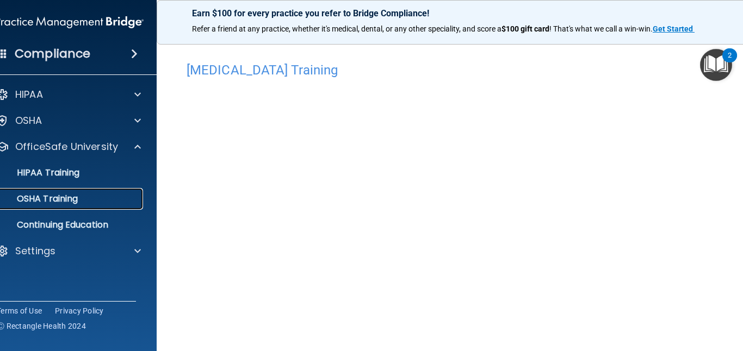
click at [83, 203] on div "OSHA Training" at bounding box center [64, 199] width 149 height 11
